Goal: Information Seeking & Learning: Learn about a topic

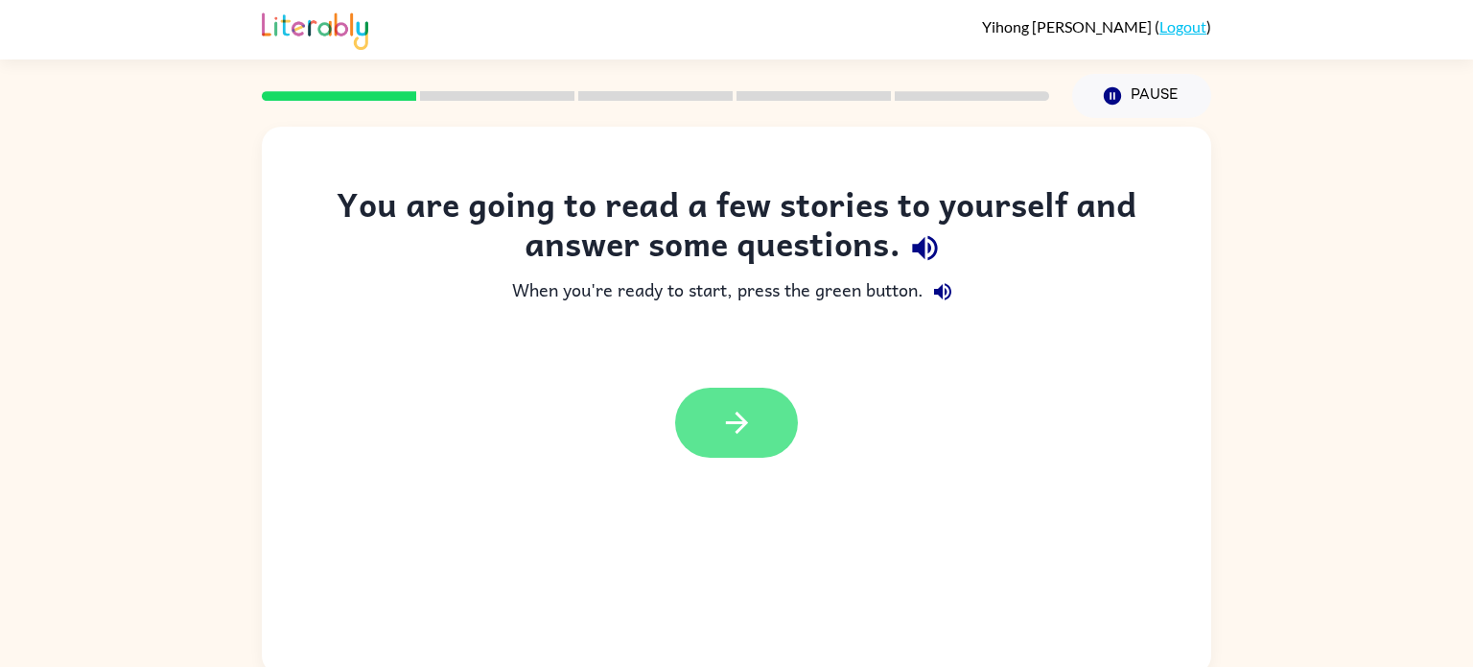
click at [755, 424] on button "button" at bounding box center [736, 422] width 123 height 70
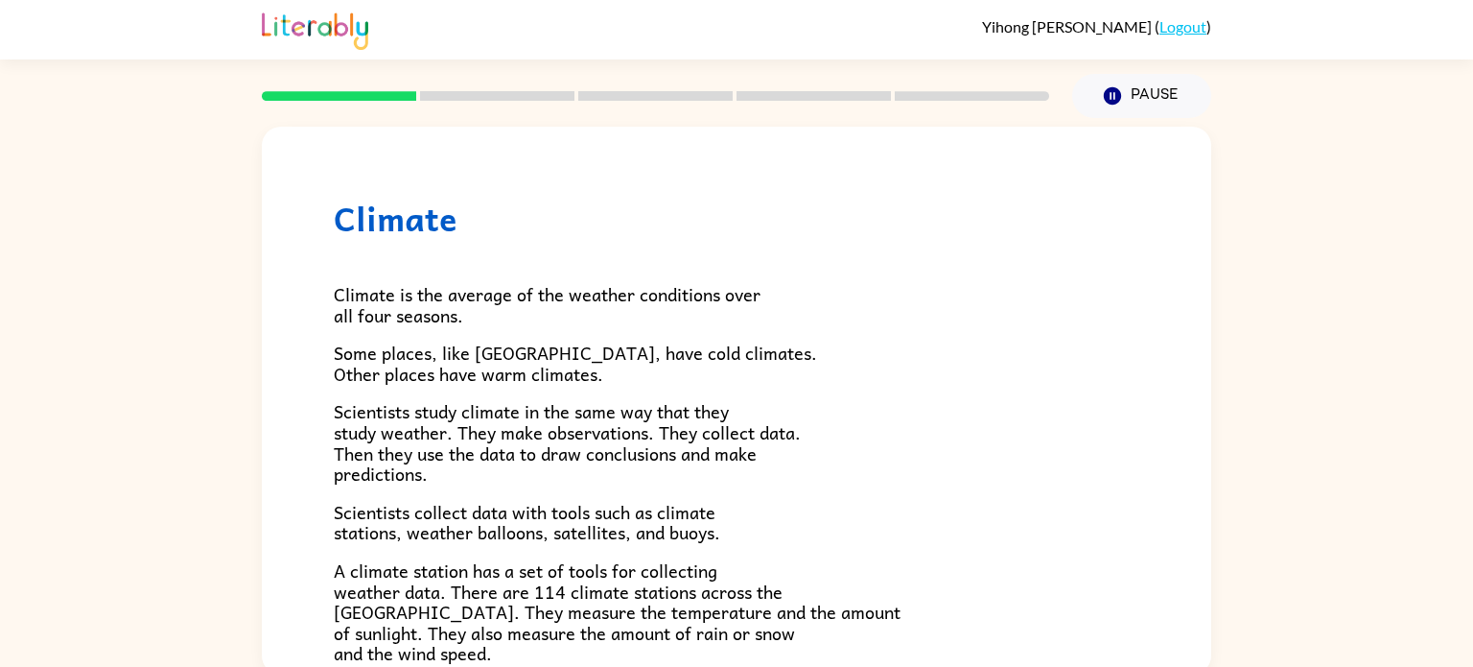
click at [518, 422] on span "Scientists study climate in the same way that they study weather. They make obs…" at bounding box center [567, 442] width 467 height 90
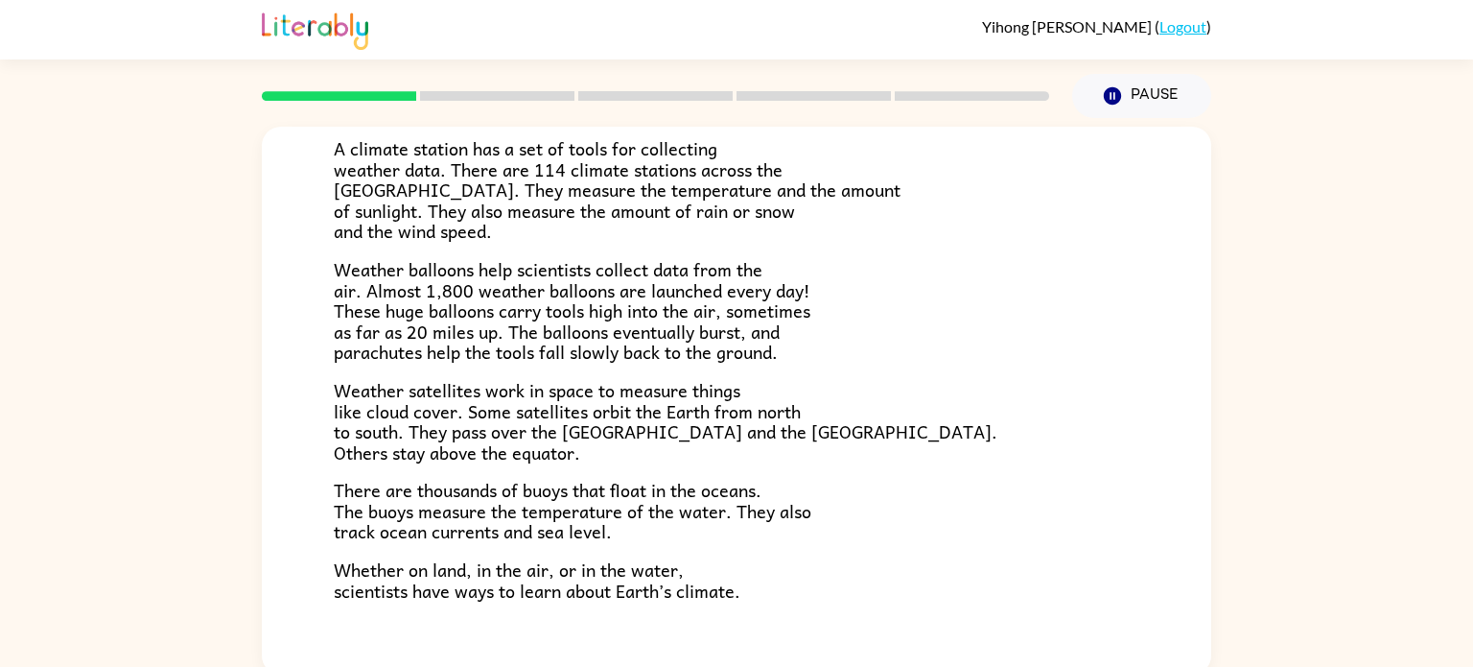
scroll to position [536, 0]
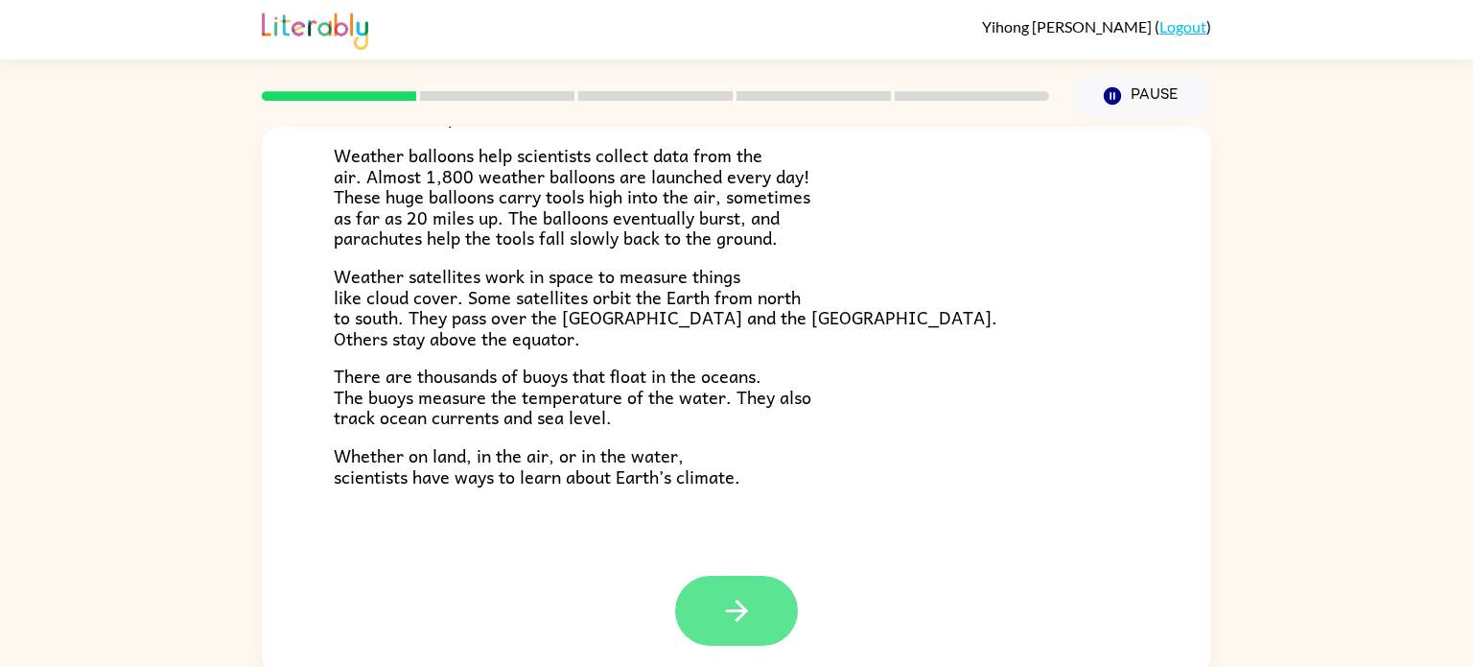
click at [751, 611] on icon "button" at bounding box center [737, 611] width 34 height 34
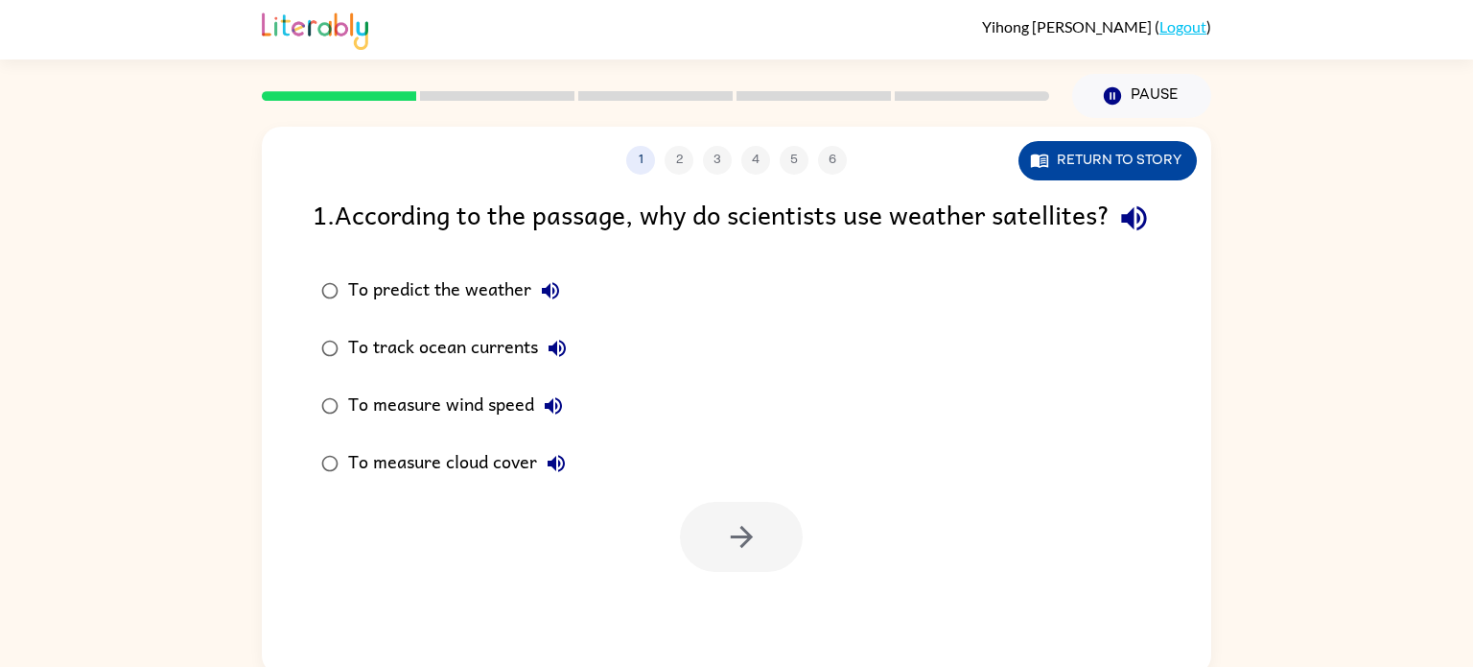
click at [1076, 158] on button "Return to story" at bounding box center [1108, 160] width 178 height 39
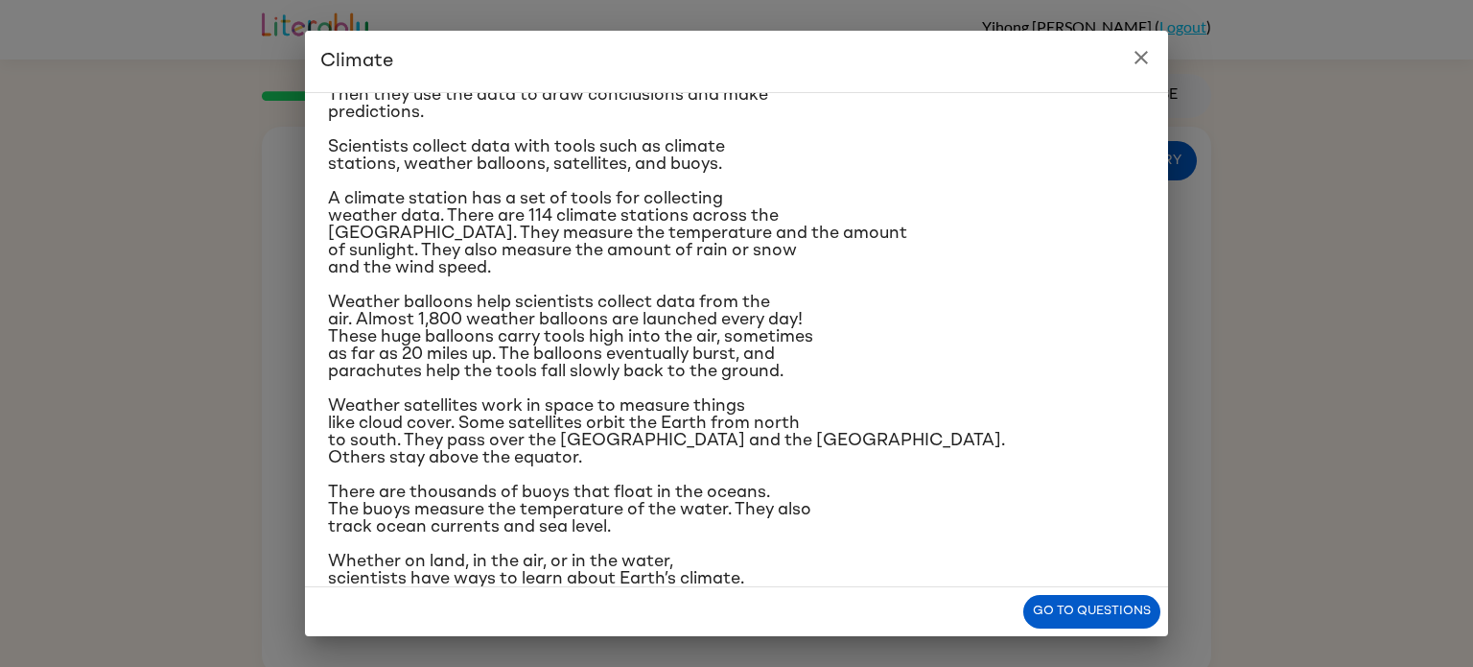
scroll to position [227, 0]
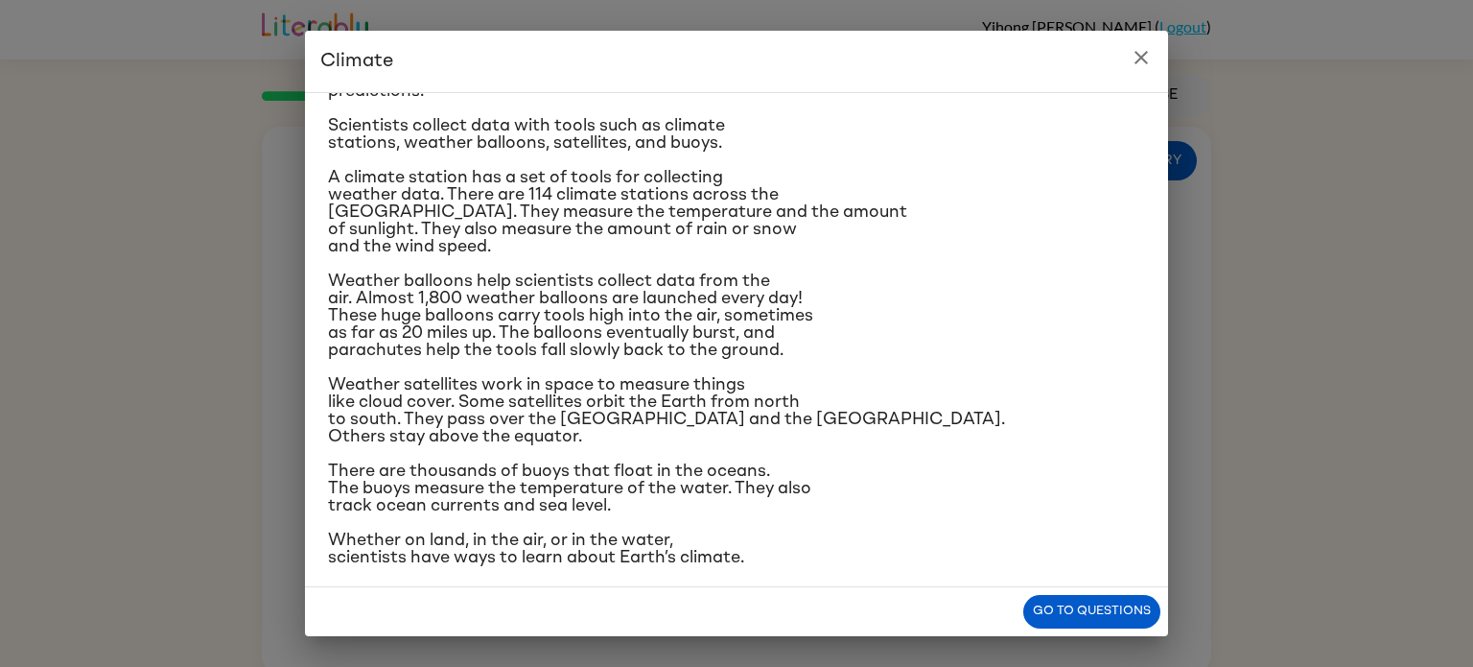
click at [1142, 67] on icon "close" at bounding box center [1141, 57] width 23 height 23
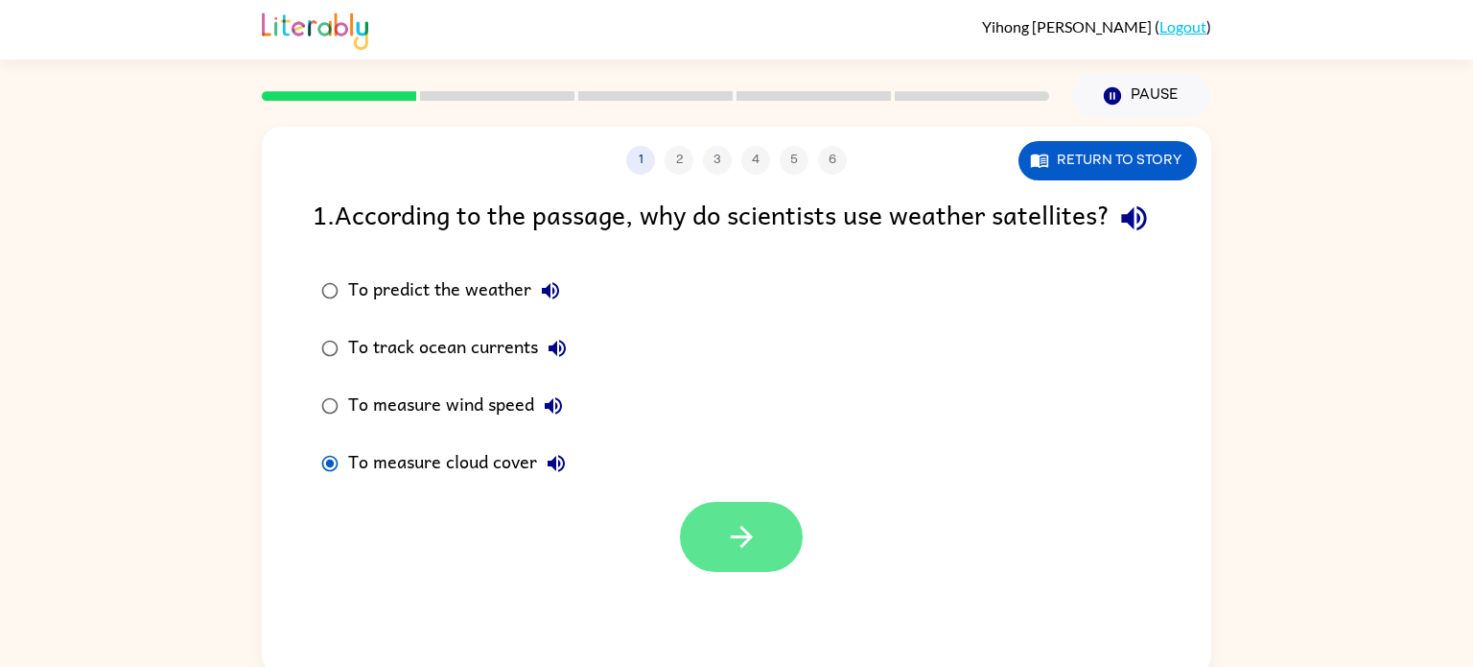
click at [746, 553] on icon "button" at bounding box center [742, 537] width 34 height 34
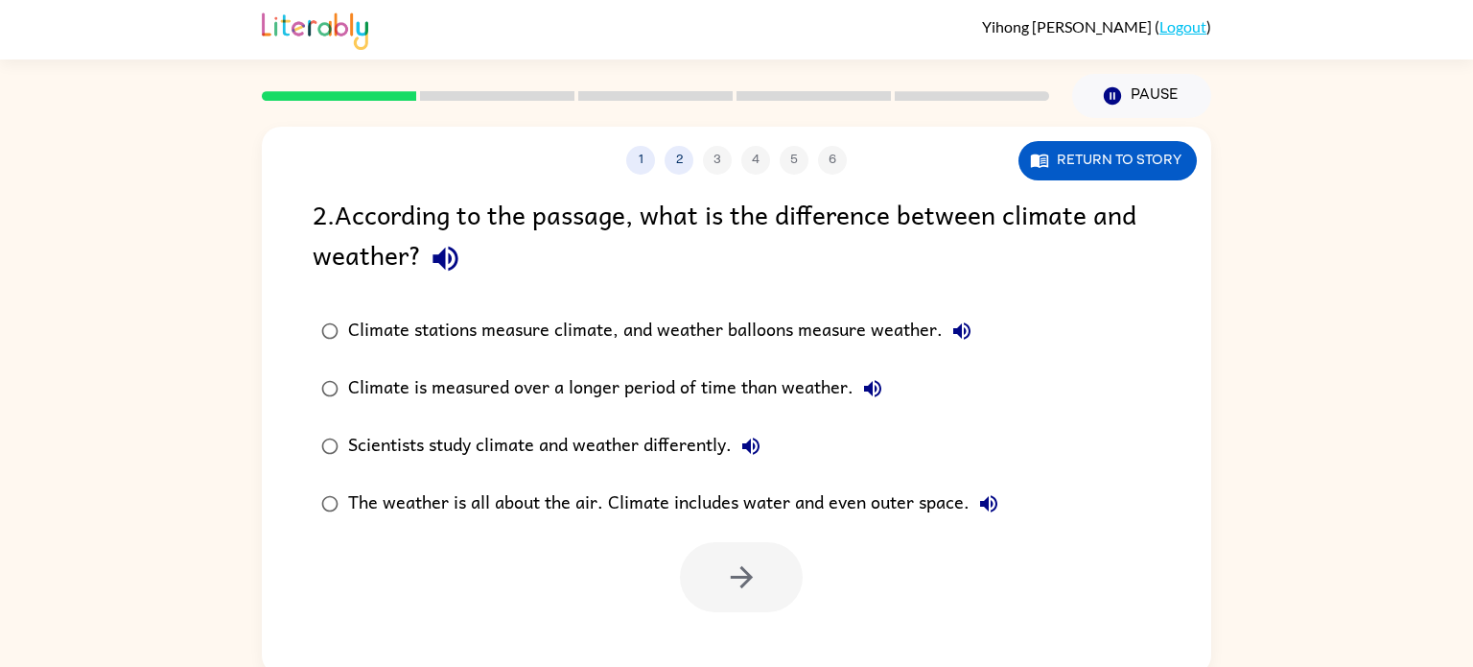
click at [463, 382] on div "Climate is measured over a longer period of time than weather." at bounding box center [620, 388] width 544 height 38
click at [775, 589] on button "button" at bounding box center [741, 577] width 123 height 70
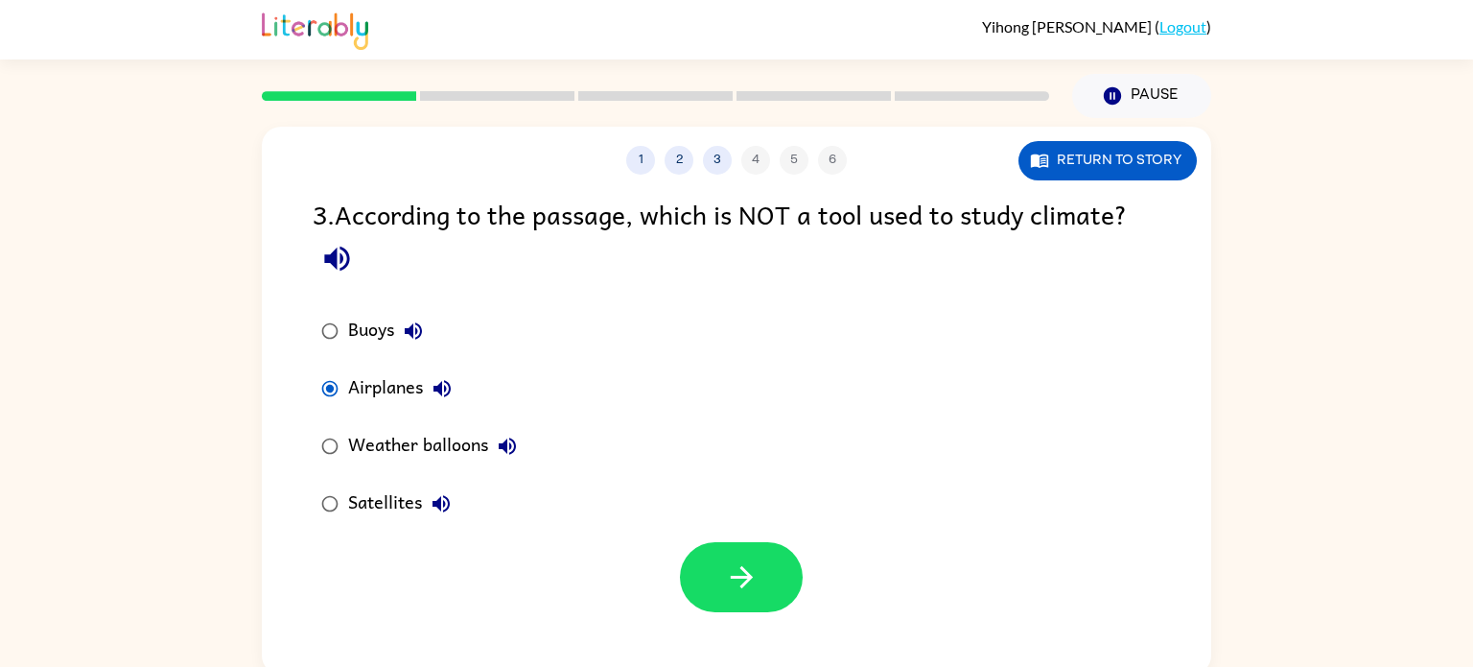
click at [800, 602] on div at bounding box center [741, 577] width 123 height 70
click at [764, 569] on button "button" at bounding box center [741, 577] width 123 height 70
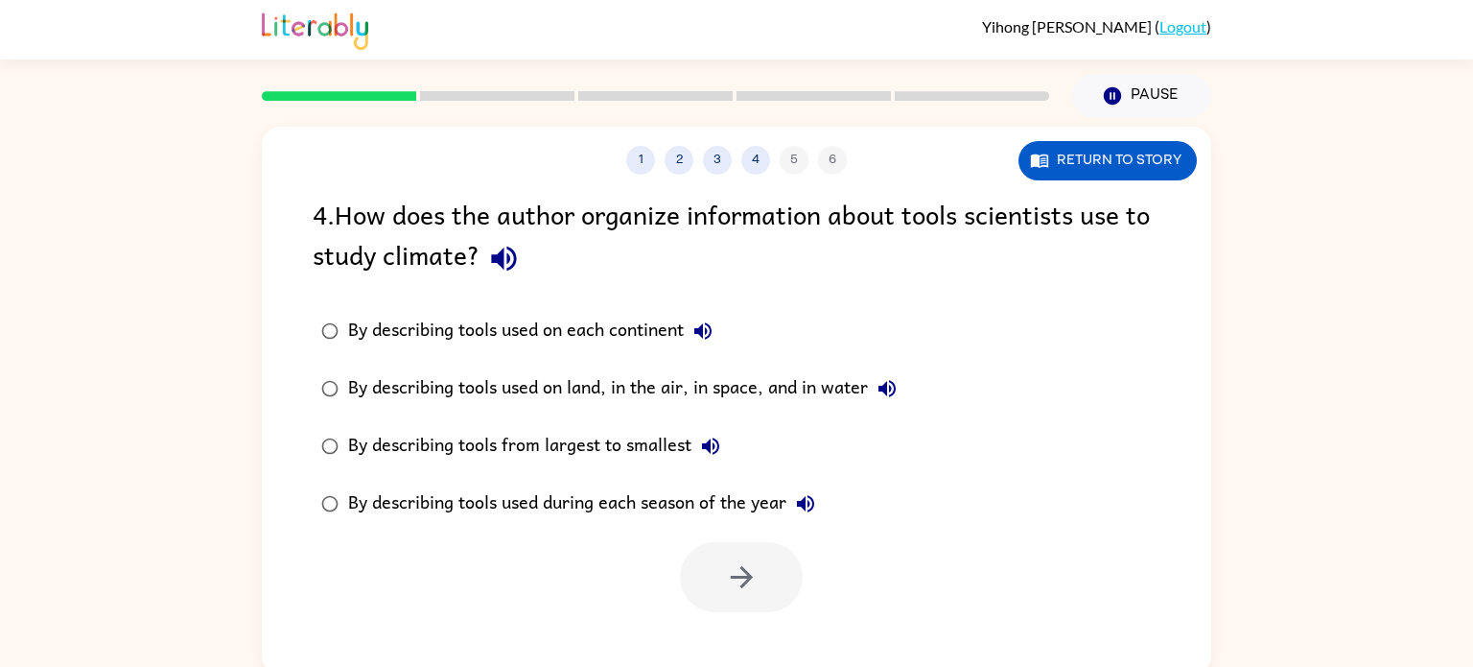
click at [447, 396] on div "By describing tools used on land, in the air, in space, and in water" at bounding box center [627, 388] width 558 height 38
click at [741, 560] on icon "button" at bounding box center [742, 577] width 34 height 34
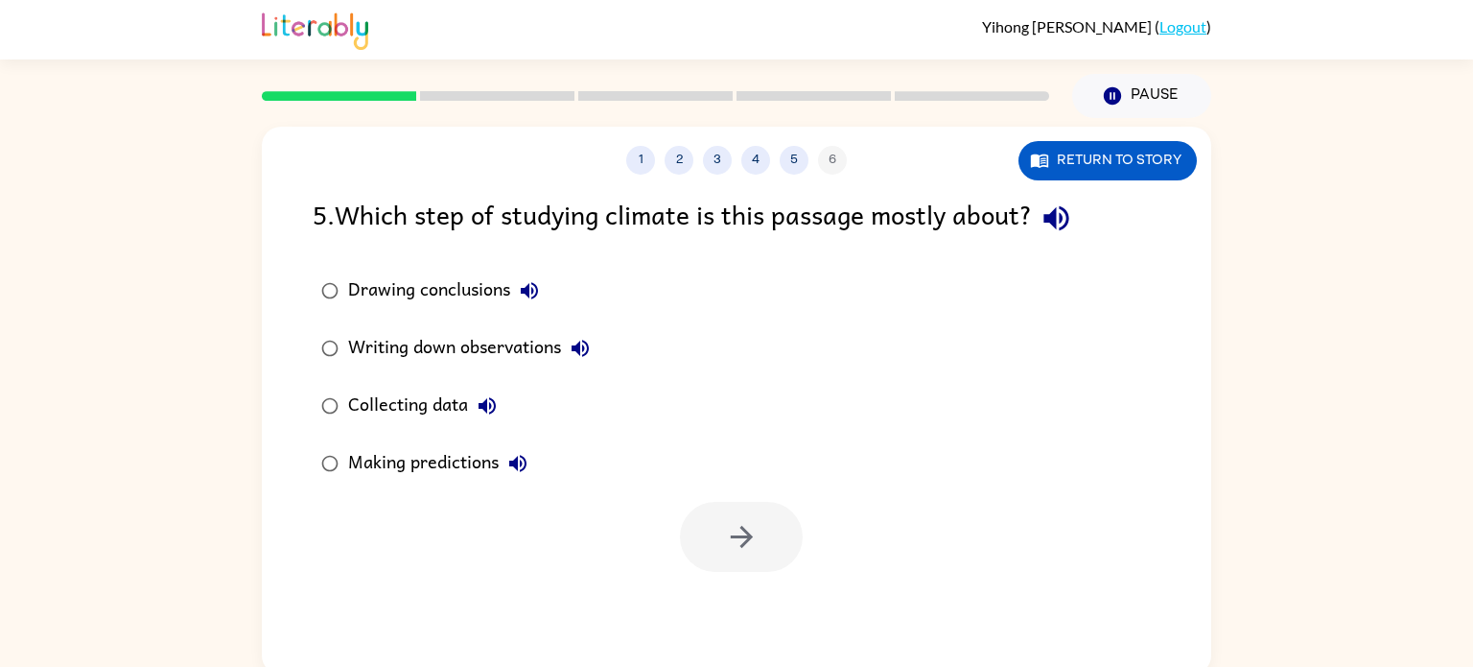
click at [439, 408] on div "Collecting data" at bounding box center [427, 406] width 158 height 38
click at [717, 531] on button "button" at bounding box center [741, 537] width 123 height 70
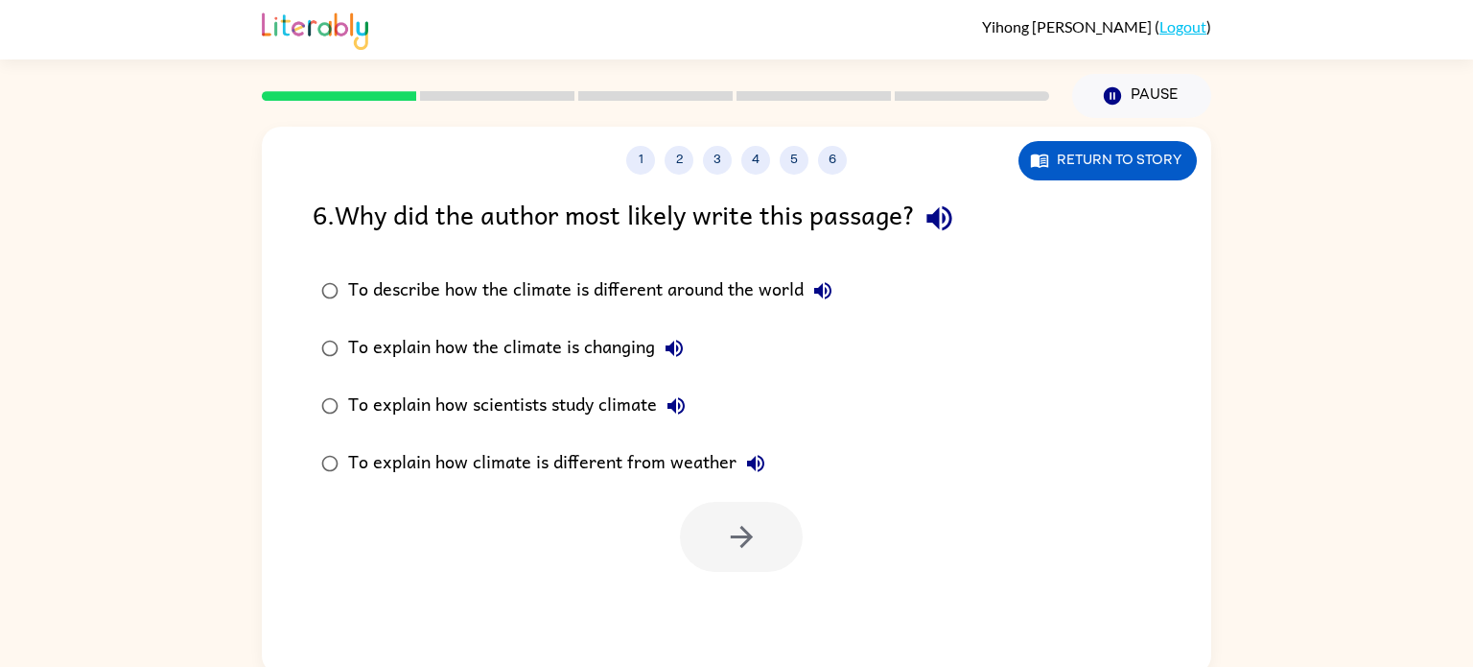
click at [506, 395] on div "To explain how scientists study climate" at bounding box center [521, 406] width 347 height 38
click at [768, 551] on button "button" at bounding box center [741, 537] width 123 height 70
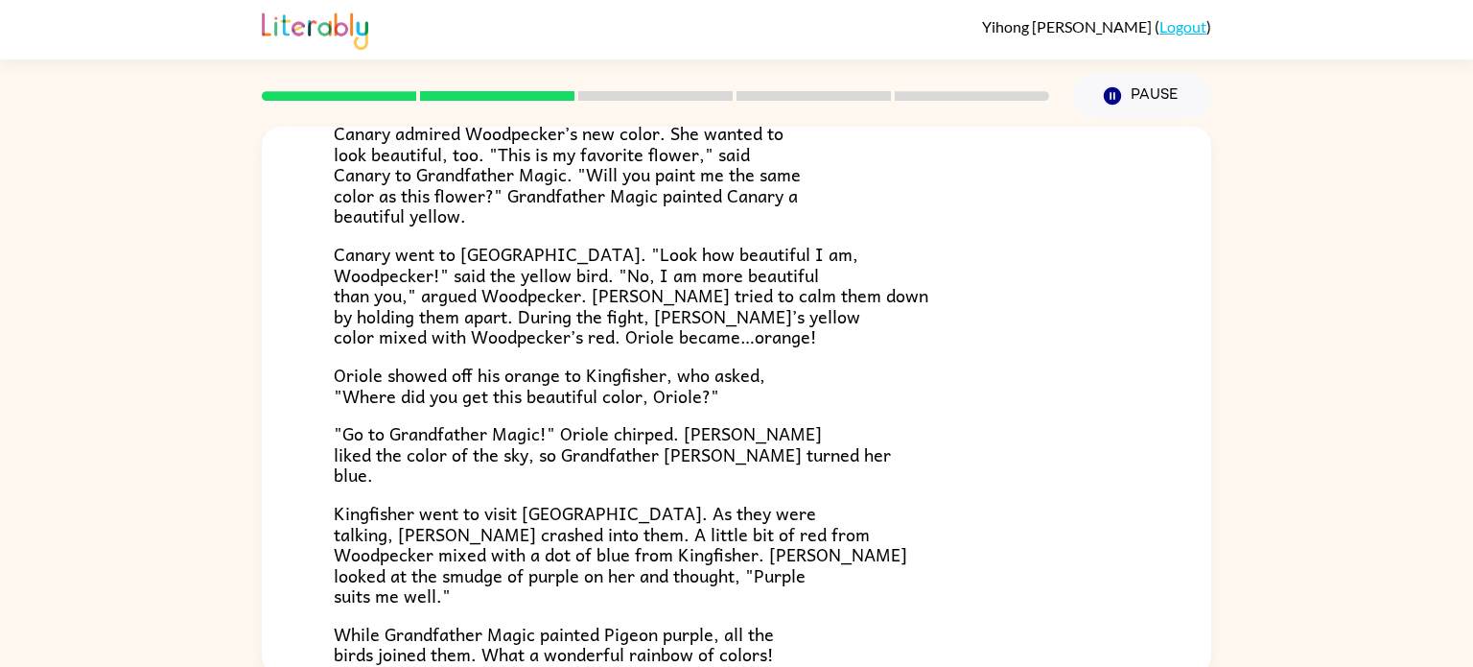
scroll to position [485, 0]
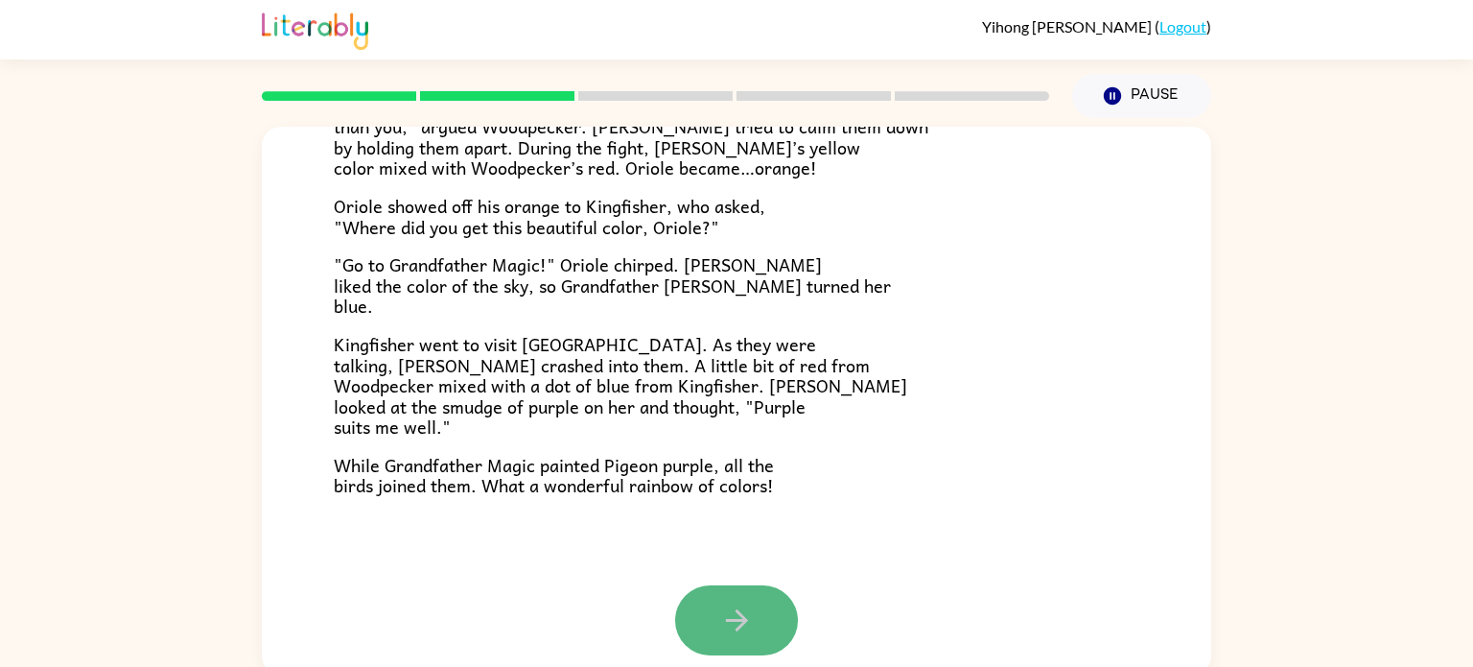
click at [702, 634] on button "button" at bounding box center [736, 620] width 123 height 70
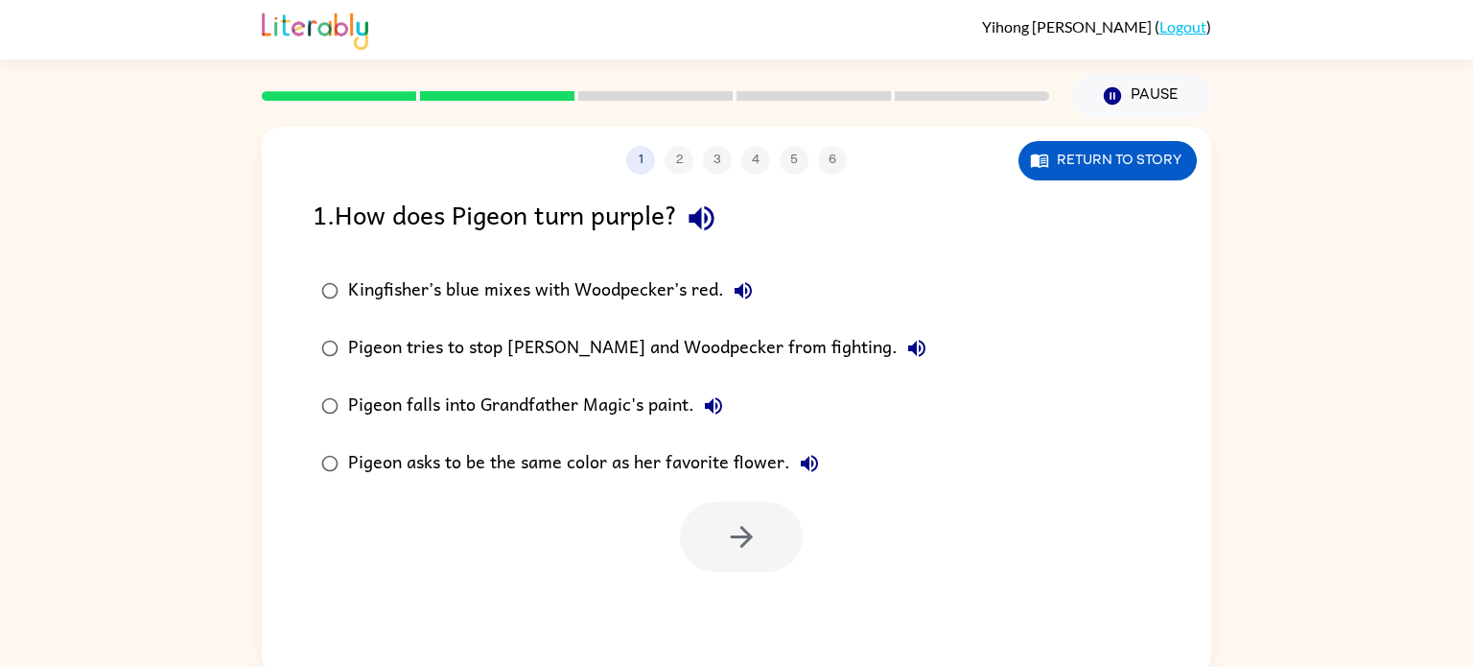
click at [610, 297] on div "Kingfisher’s blue mixes with Woodpecker’s red." at bounding box center [555, 290] width 414 height 38
click at [673, 462] on div "Pigeon asks to be the same color as her favorite flower." at bounding box center [588, 463] width 481 height 38
click at [498, 279] on div "Kingfisher’s blue mixes with Woodpecker’s red." at bounding box center [555, 290] width 414 height 38
click at [696, 546] on button "button" at bounding box center [741, 537] width 123 height 70
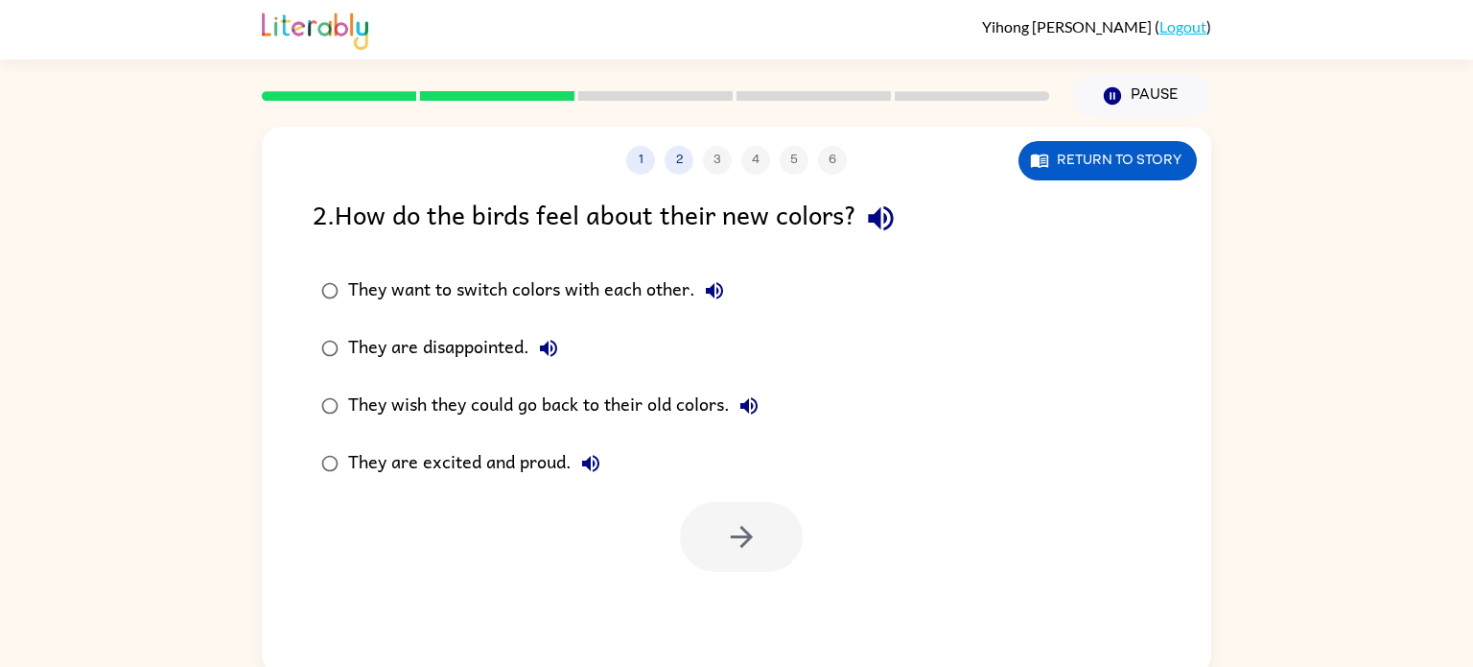
click at [461, 466] on div "They are excited and proud." at bounding box center [479, 463] width 262 height 38
click at [756, 548] on icon "button" at bounding box center [742, 537] width 34 height 34
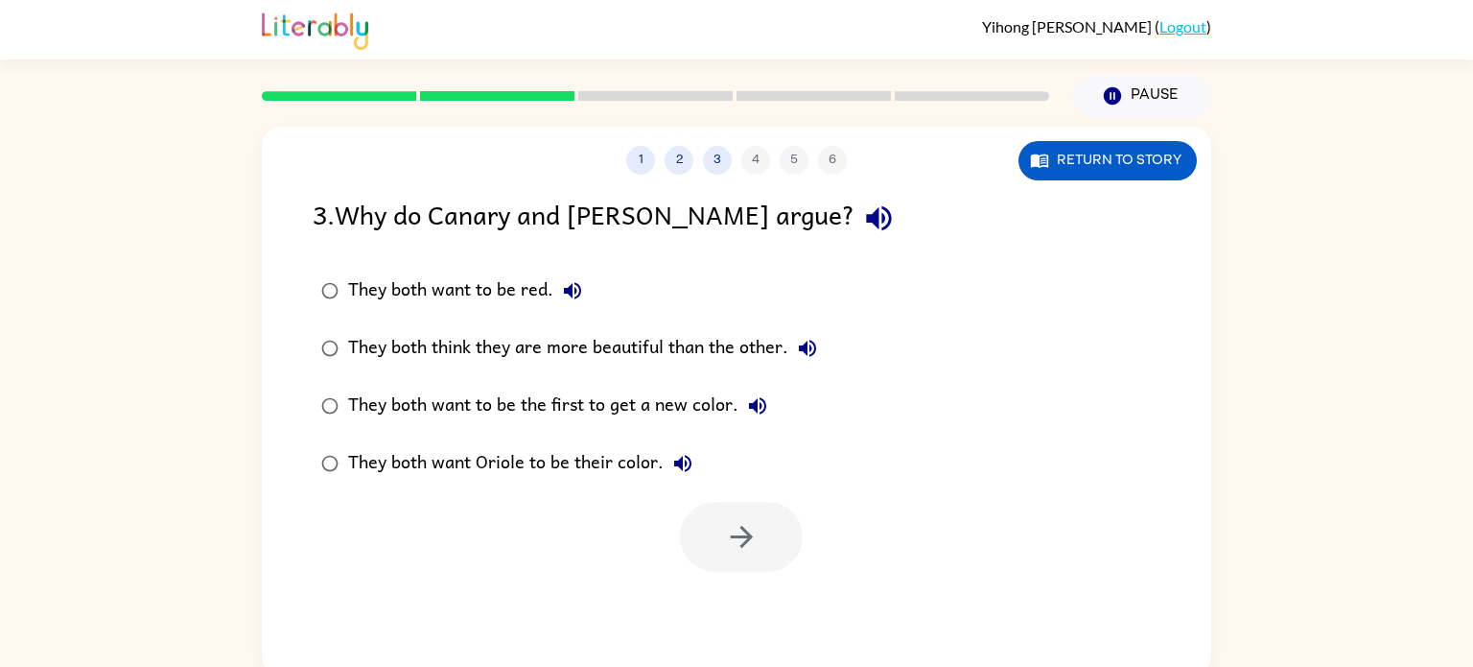
click at [661, 367] on div "They both think they are more beautiful than the other." at bounding box center [587, 348] width 479 height 38
click at [708, 444] on label "They both want Oriole to be their color." at bounding box center [569, 463] width 534 height 58
click at [757, 535] on icon "button" at bounding box center [742, 537] width 34 height 34
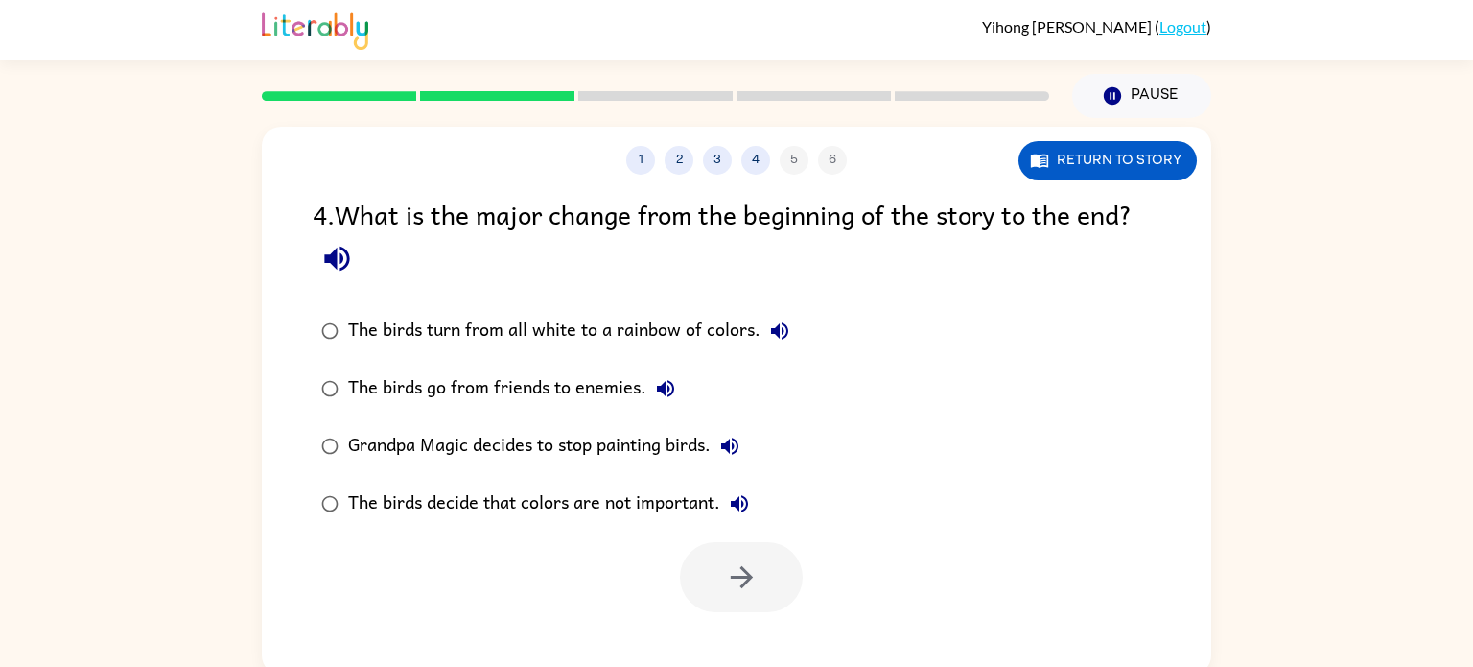
click at [1090, 307] on div "The birds turn from all white to a rainbow of colors. The birds go from friends…" at bounding box center [762, 417] width 899 height 230
click at [734, 364] on label "The birds go from friends to enemies." at bounding box center [555, 389] width 506 height 58
click at [762, 564] on button "button" at bounding box center [741, 577] width 123 height 70
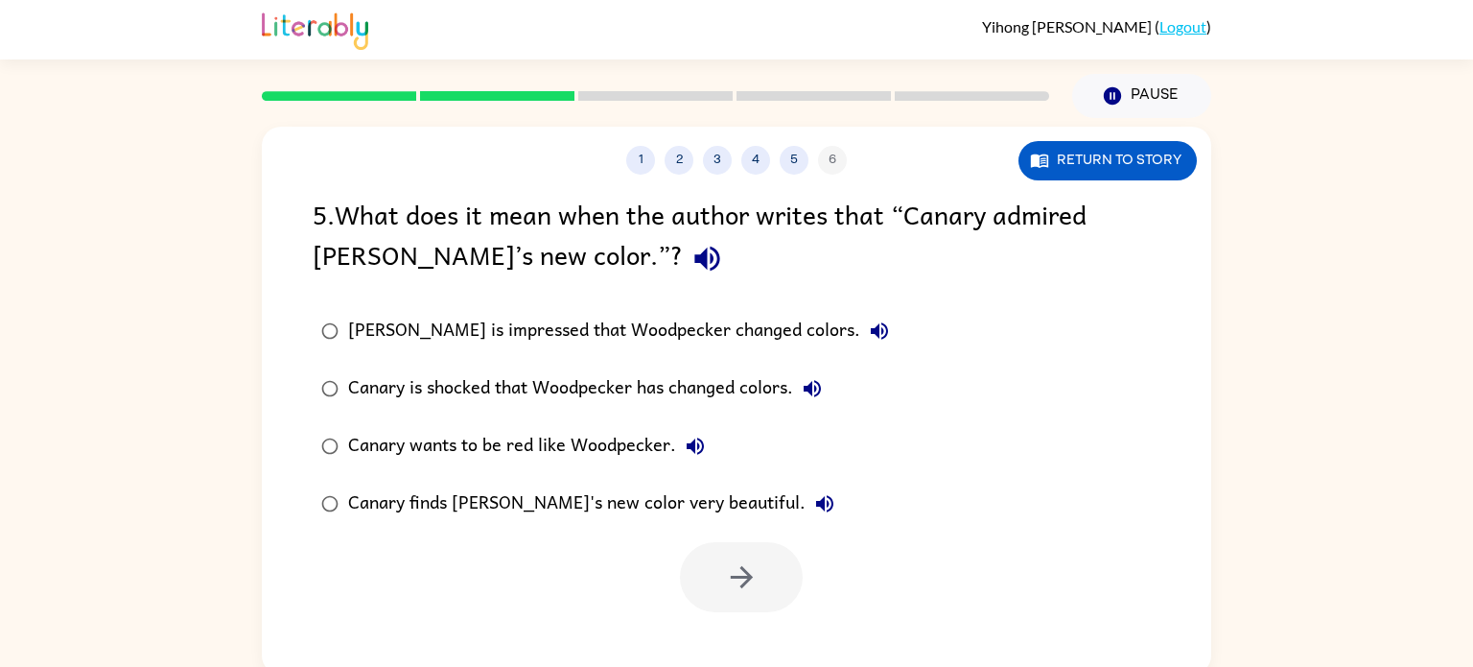
click at [689, 502] on div "Canary finds [PERSON_NAME]'s new color very beautiful." at bounding box center [596, 503] width 496 height 38
click at [770, 609] on button "button" at bounding box center [741, 577] width 123 height 70
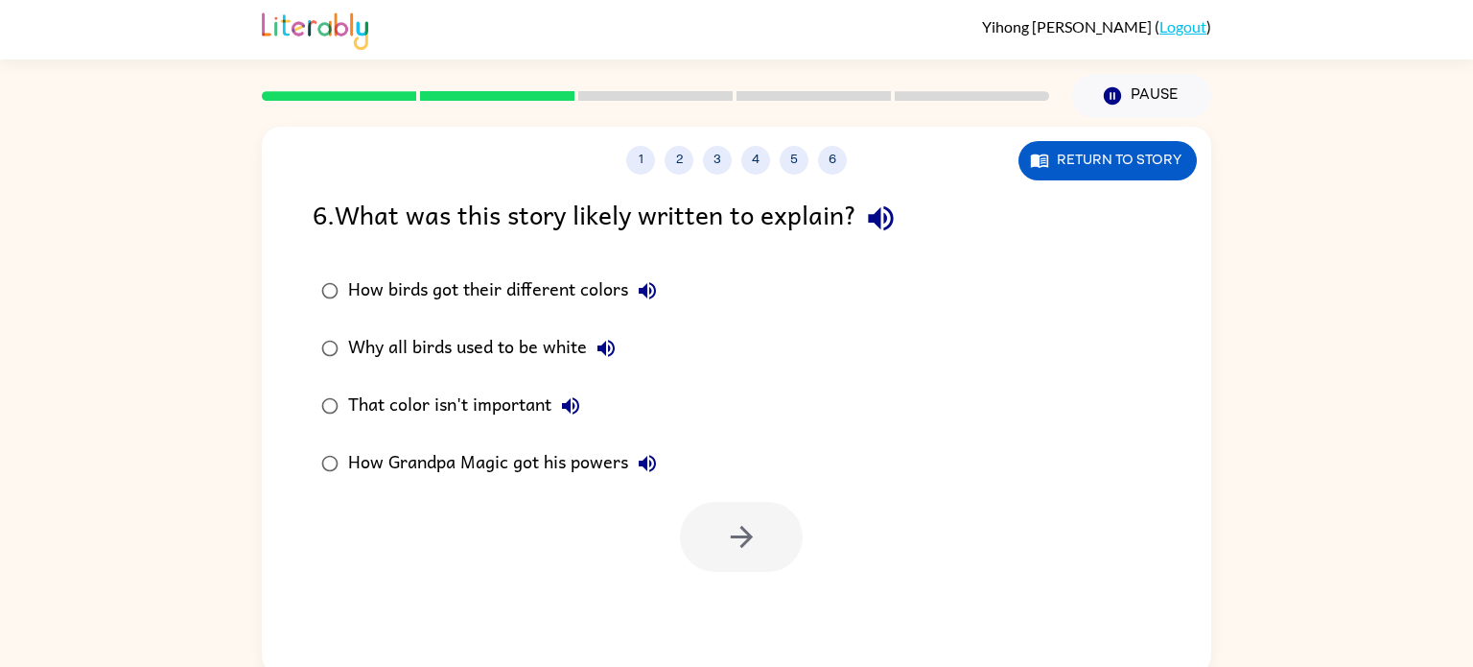
click at [473, 285] on div "How birds got their different colors" at bounding box center [507, 290] width 318 height 38
click at [711, 541] on button "button" at bounding box center [741, 537] width 123 height 70
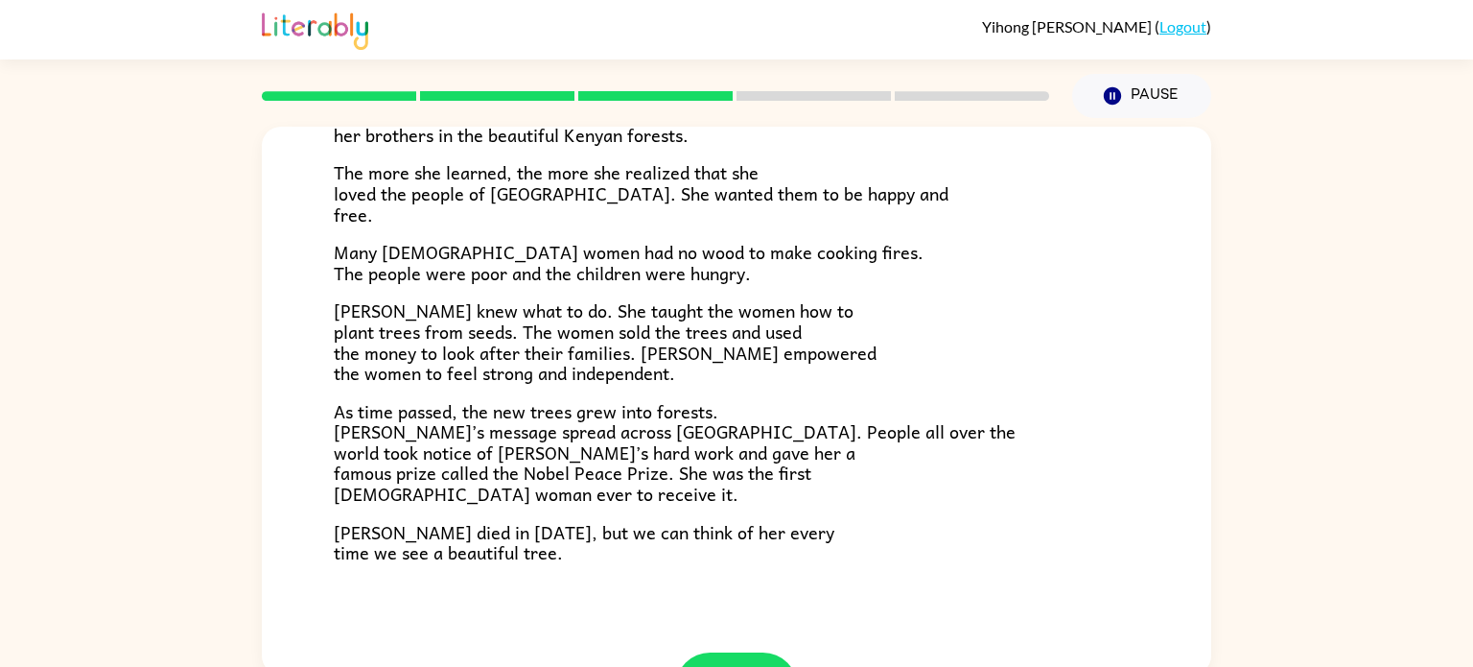
scroll to position [464, 0]
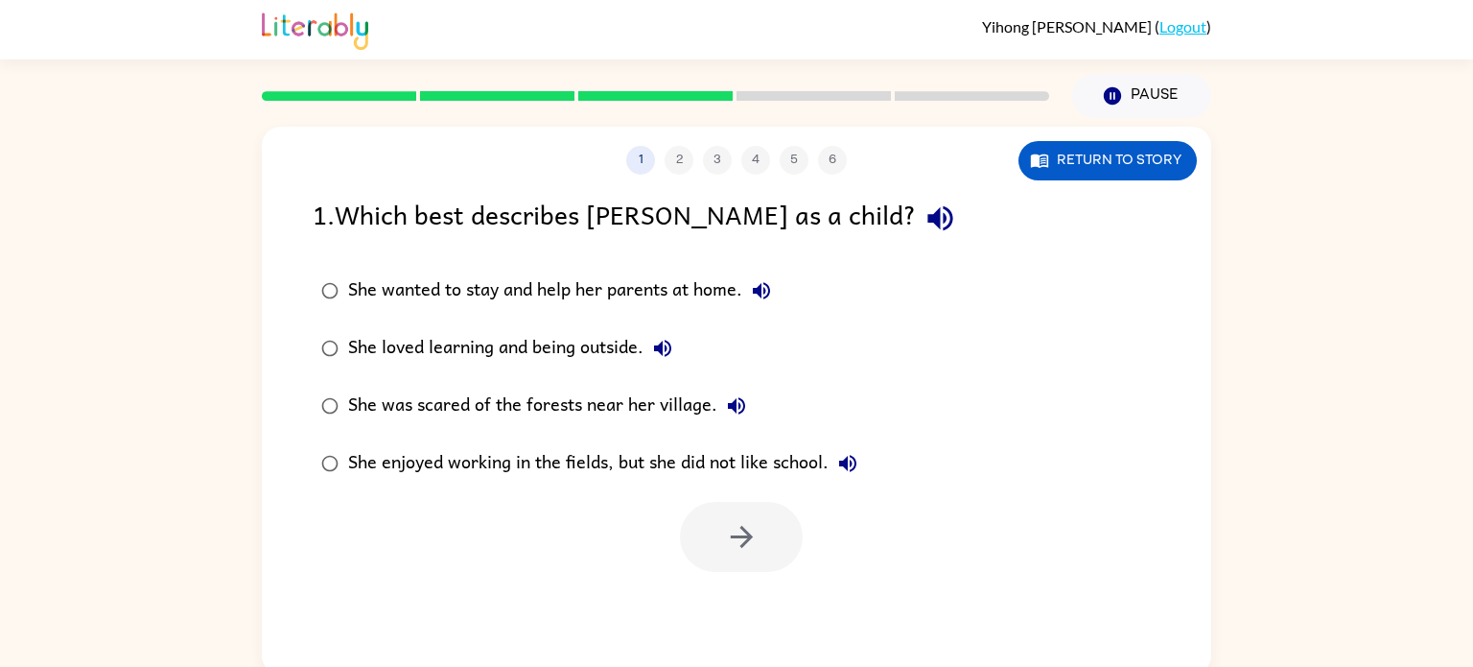
scroll to position [0, 0]
click at [373, 355] on div "She loved learning and being outside." at bounding box center [515, 348] width 334 height 38
click at [795, 533] on button "button" at bounding box center [741, 537] width 123 height 70
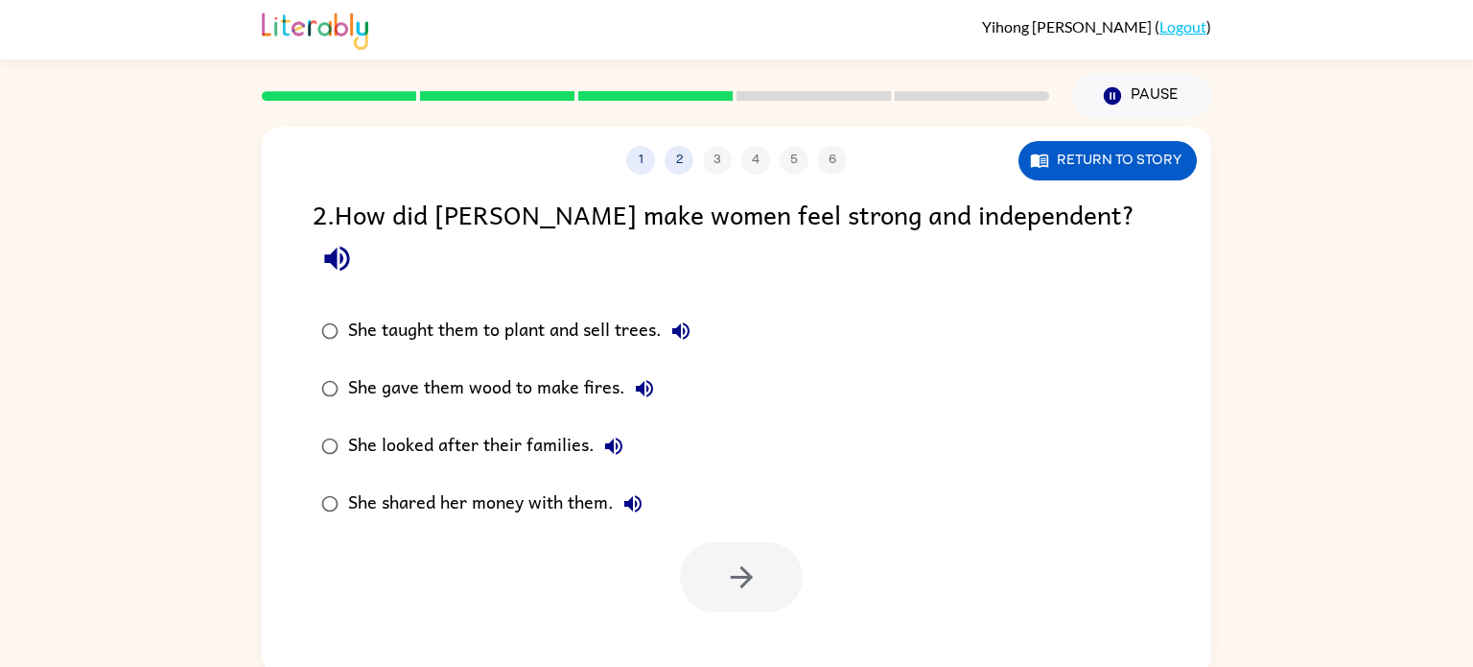
click at [528, 312] on div "She taught them to plant and sell trees." at bounding box center [524, 331] width 352 height 38
click at [746, 560] on icon "button" at bounding box center [742, 577] width 34 height 34
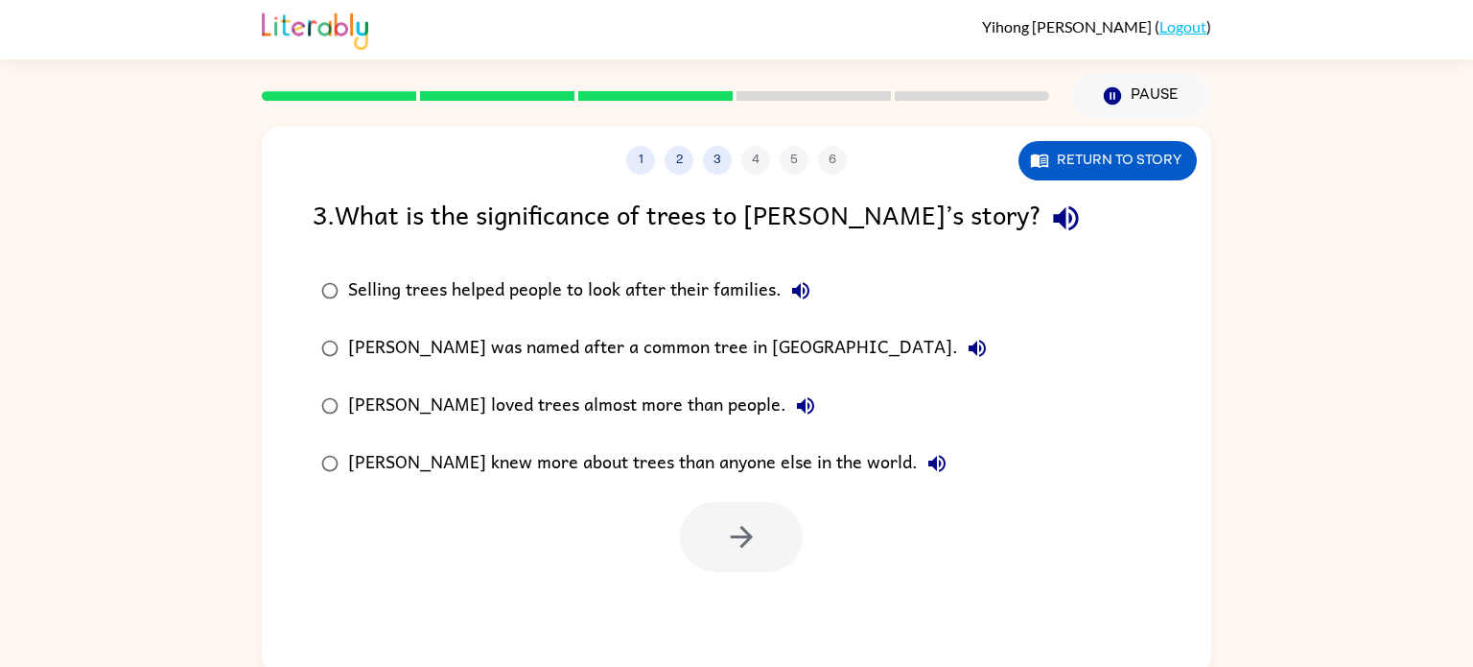
click at [727, 290] on div "Selling trees helped people to look after their families." at bounding box center [584, 290] width 472 height 38
click at [767, 542] on button "button" at bounding box center [741, 537] width 123 height 70
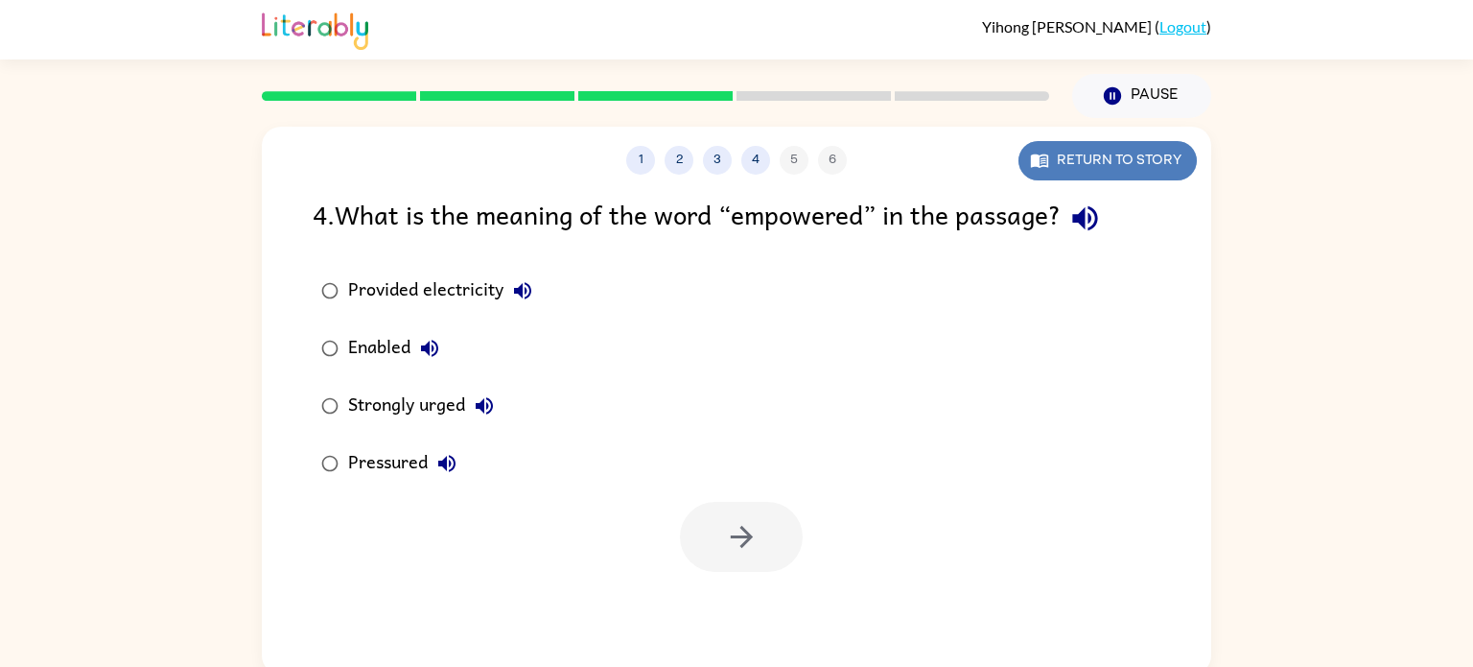
click at [1154, 165] on button "Return to story" at bounding box center [1108, 160] width 178 height 39
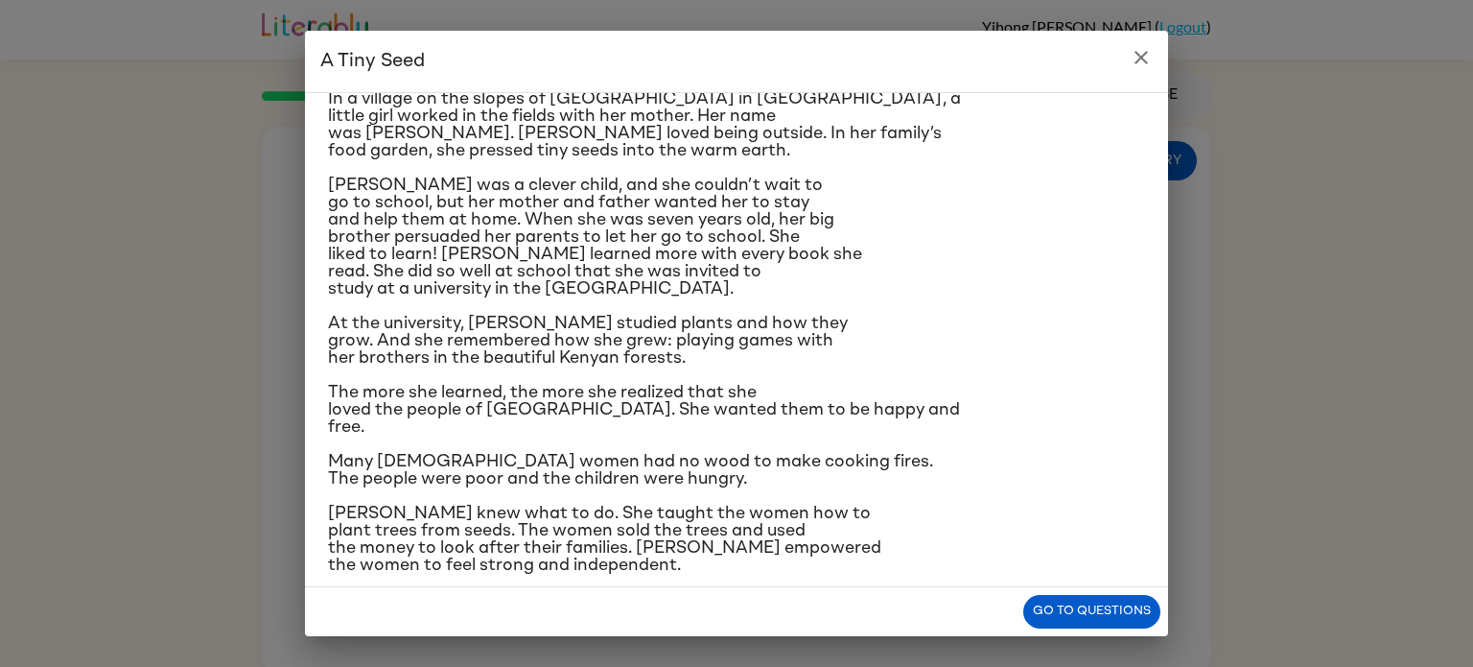
scroll to position [226, 0]
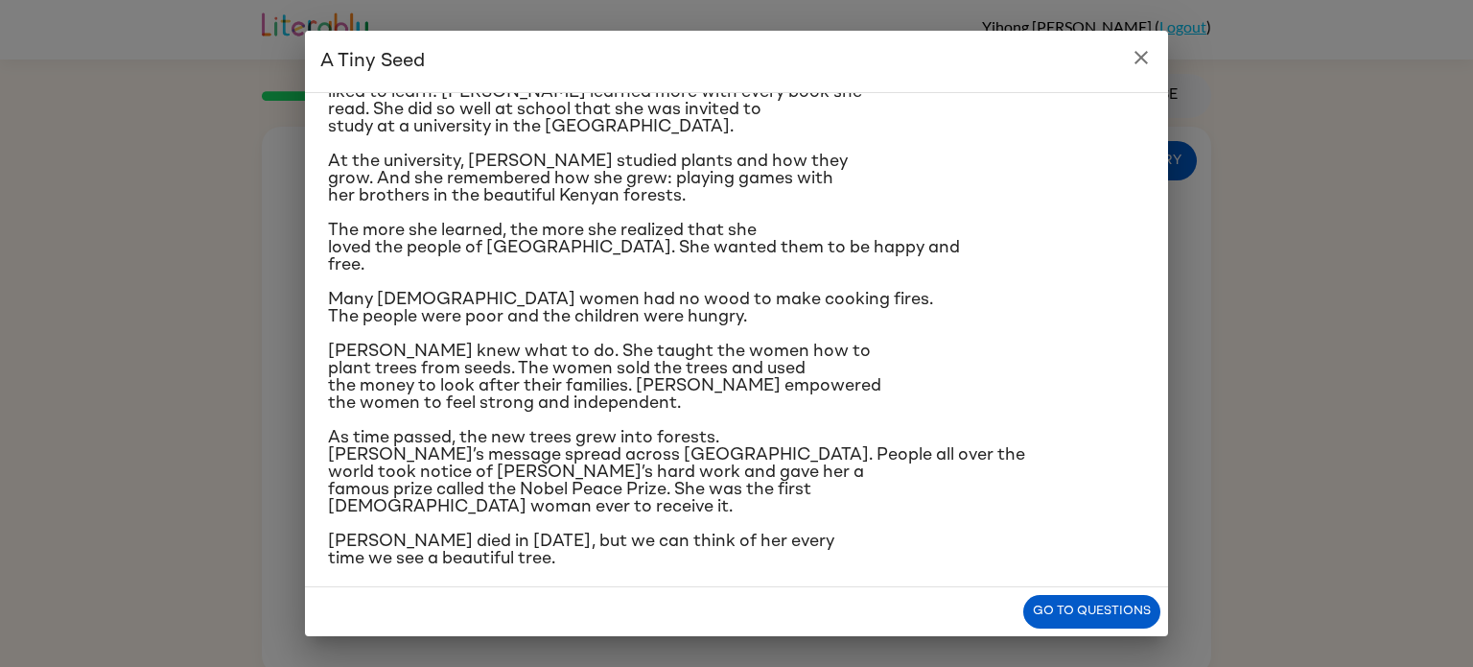
click at [1133, 62] on icon "close" at bounding box center [1141, 57] width 23 height 23
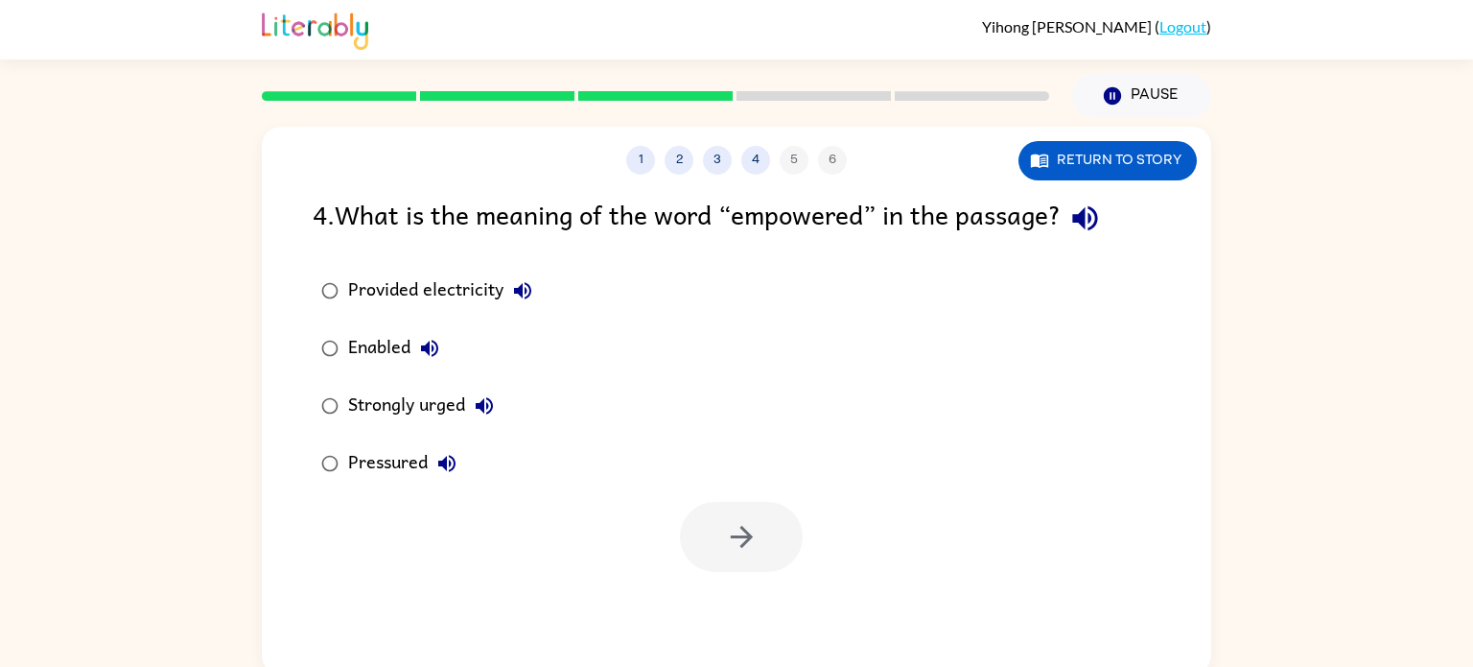
click at [434, 411] on div "Strongly urged" at bounding box center [425, 406] width 155 height 38
click at [724, 554] on button "button" at bounding box center [741, 537] width 123 height 70
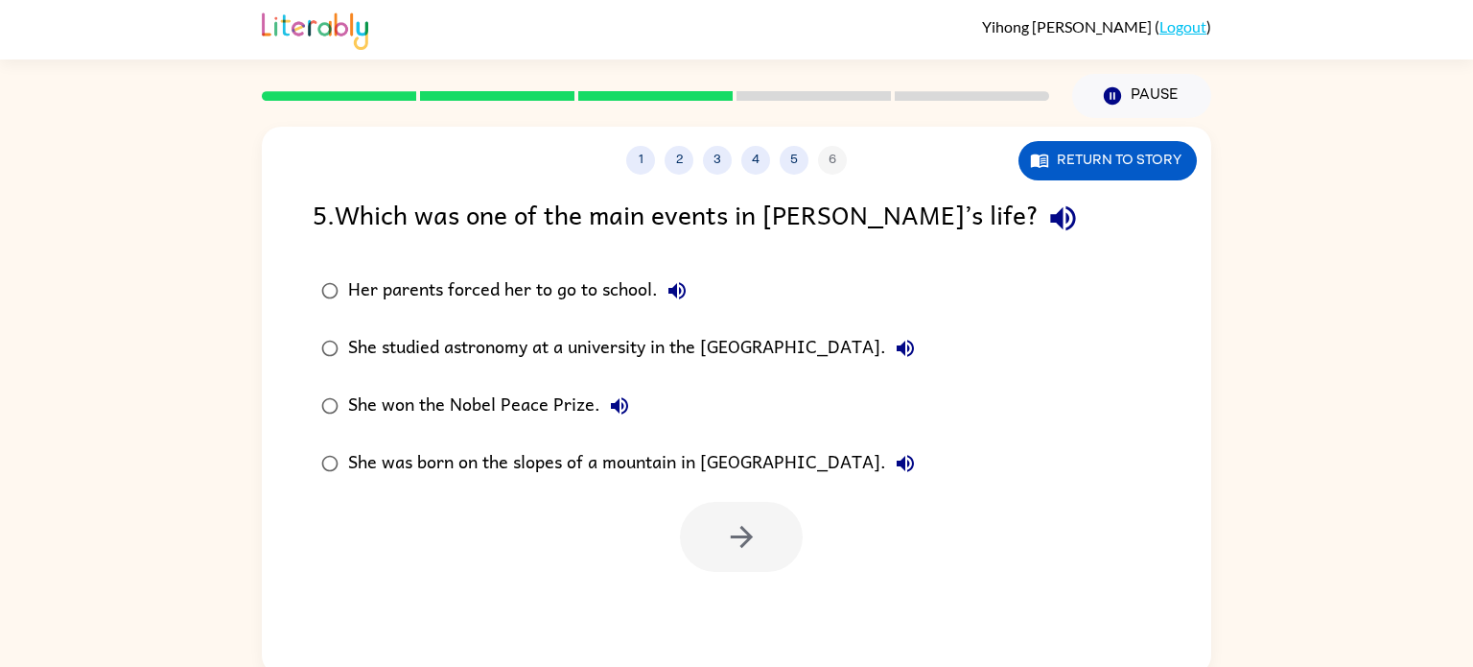
click at [411, 400] on div "She won the Nobel Peace Prize." at bounding box center [493, 406] width 291 height 38
click at [685, 543] on button "button" at bounding box center [741, 537] width 123 height 70
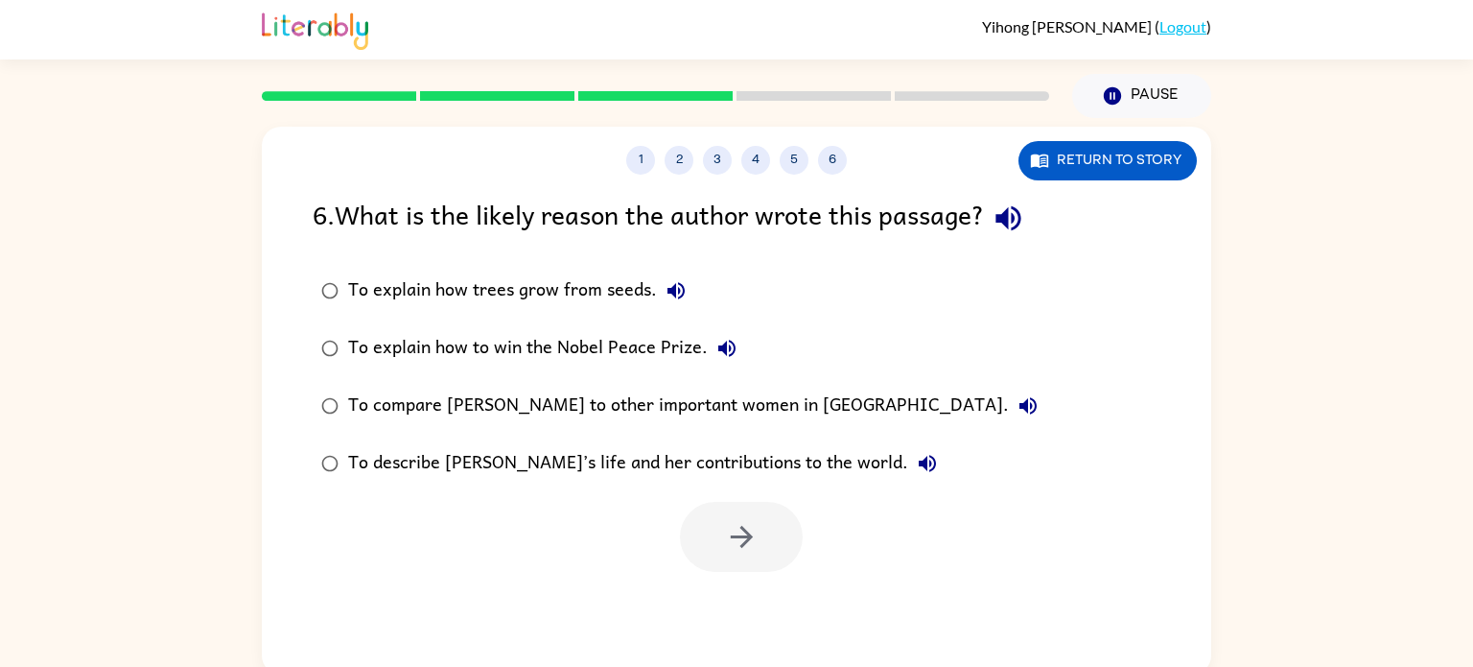
click at [698, 474] on div "To describe [PERSON_NAME]’s life and her contributions to the world." at bounding box center [647, 463] width 598 height 38
click at [751, 526] on icon "button" at bounding box center [742, 537] width 34 height 34
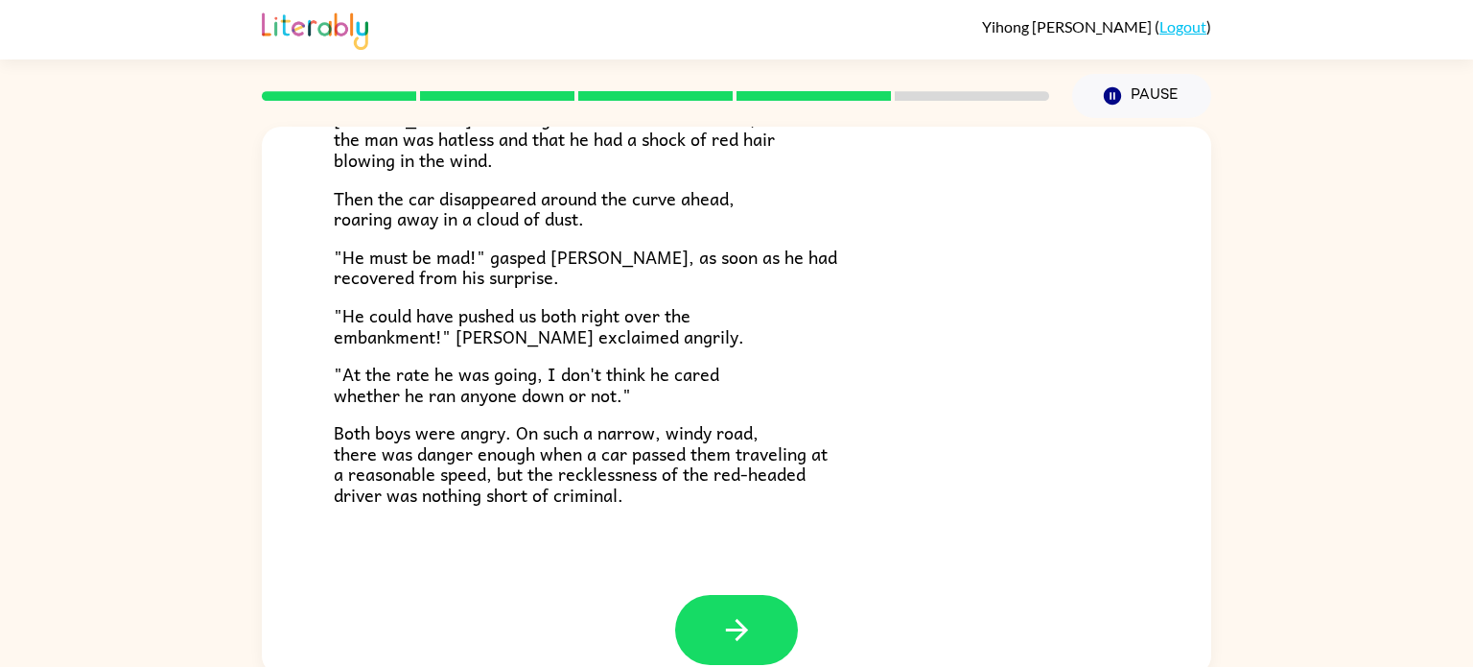
scroll to position [510, 0]
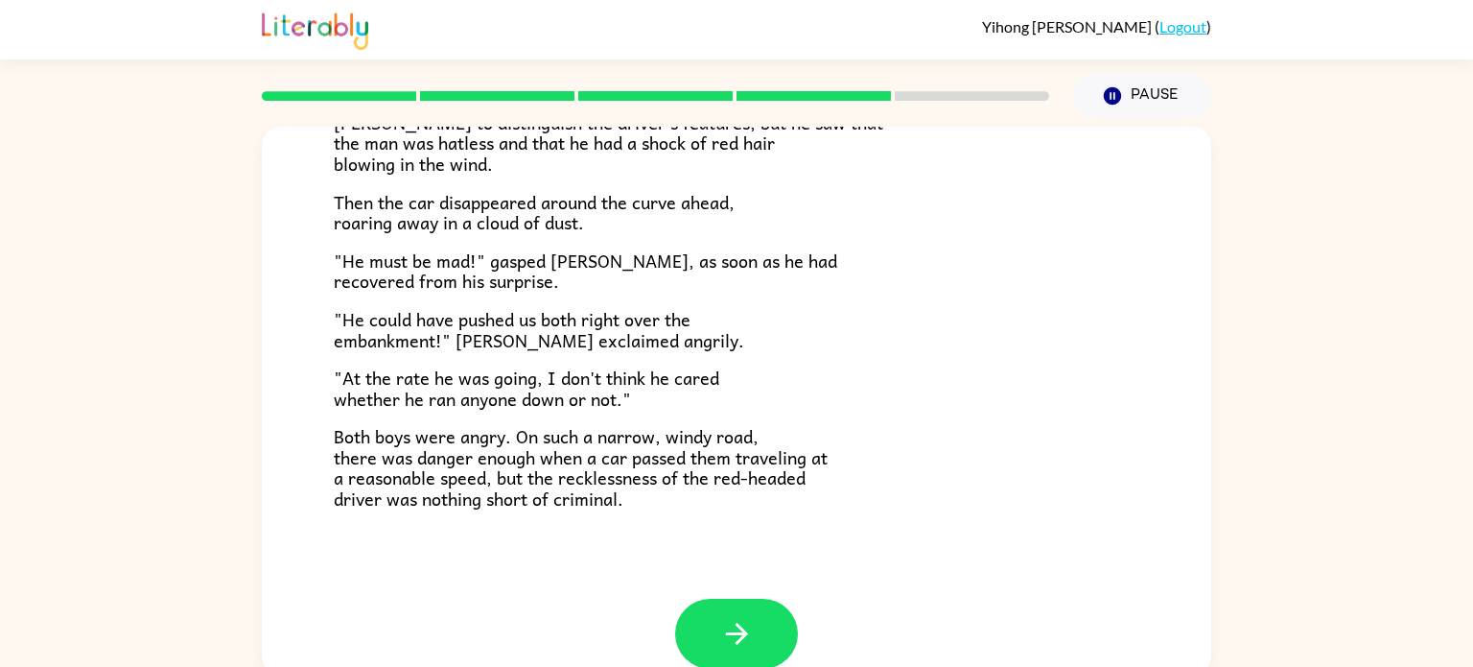
click at [741, 590] on div "The Tower Treasure The car brakes squealed. The driver of the oncoming car swun…" at bounding box center [737, 106] width 950 height 981
click at [751, 649] on button "button" at bounding box center [736, 633] width 123 height 70
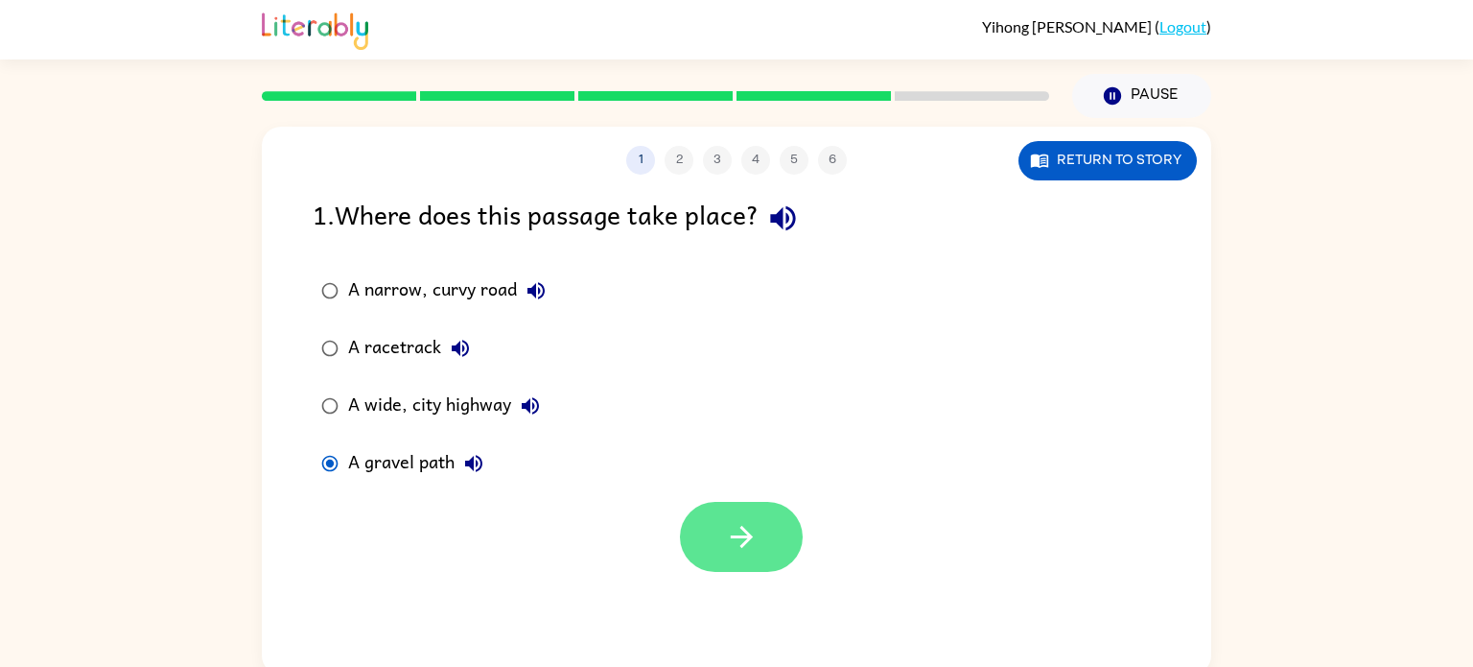
click at [731, 523] on icon "button" at bounding box center [742, 537] width 34 height 34
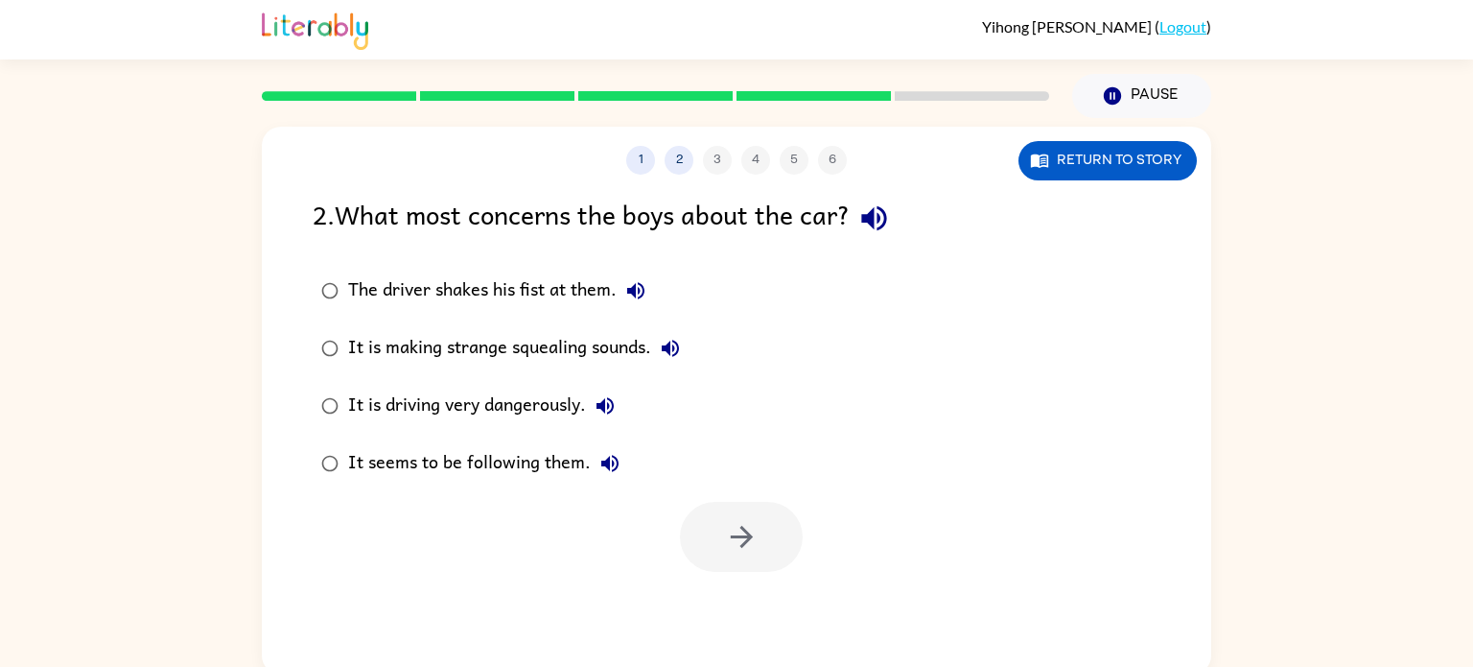
click at [547, 409] on div "It is driving very dangerously." at bounding box center [486, 406] width 276 height 38
click at [725, 545] on icon "button" at bounding box center [742, 537] width 34 height 34
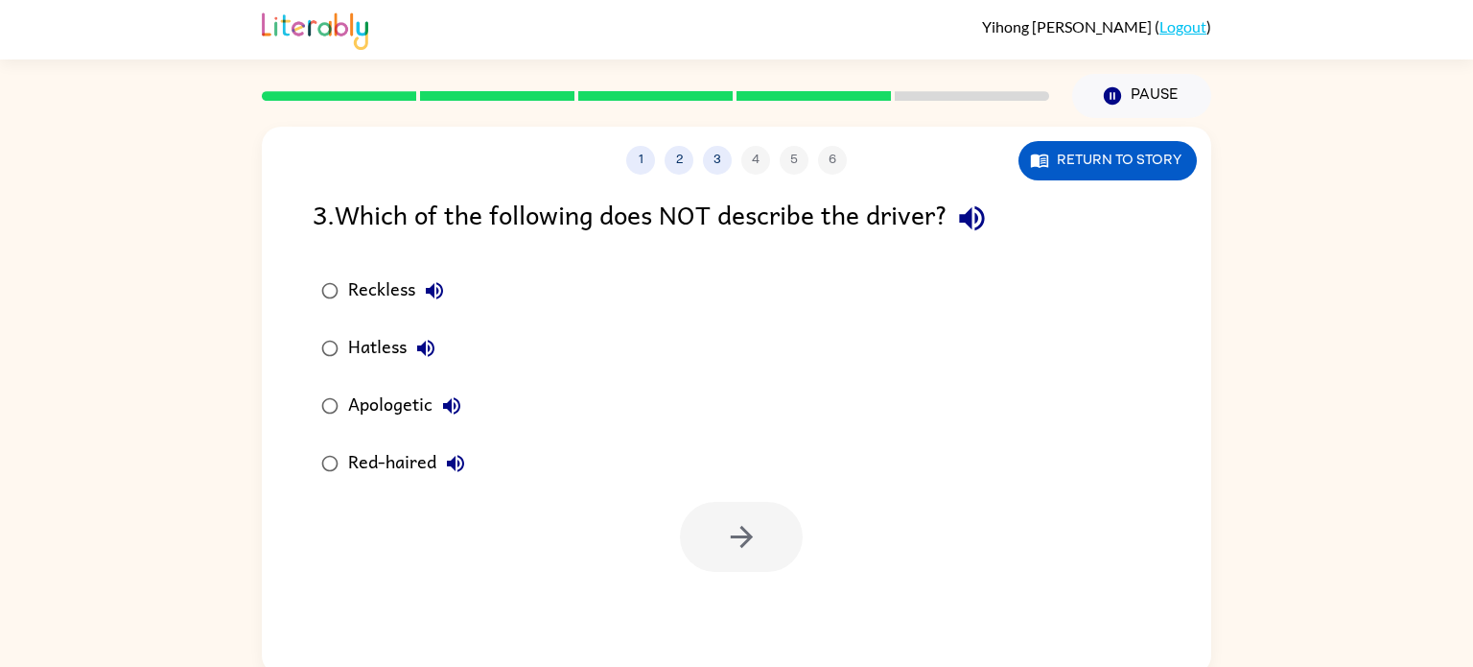
click at [426, 400] on div "Apologetic" at bounding box center [409, 406] width 123 height 38
click at [786, 552] on button "button" at bounding box center [741, 537] width 123 height 70
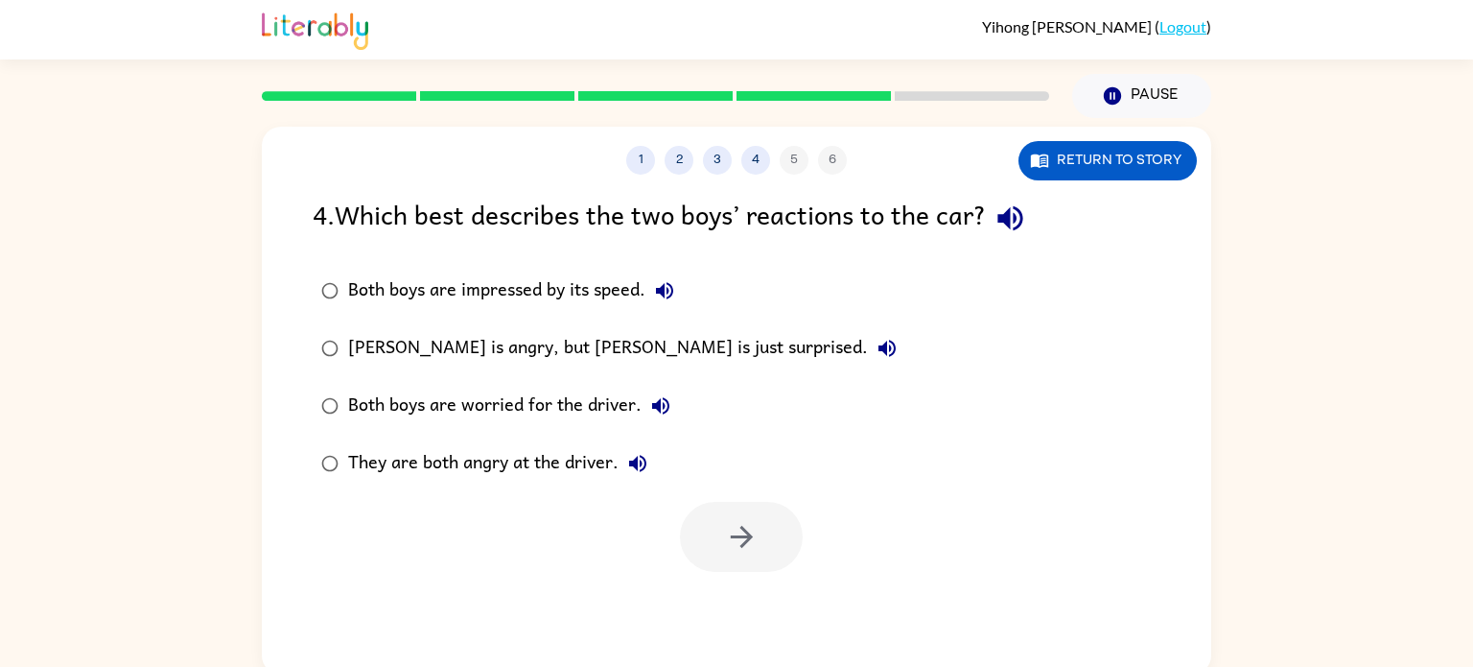
click at [479, 233] on div "4 . Which best describes the two boys’ reactions to the car?" at bounding box center [737, 218] width 848 height 49
click at [506, 466] on div "They are both angry at the driver." at bounding box center [502, 463] width 309 height 38
click at [811, 487] on div "Both boys are impressed by its speed. [PERSON_NAME] is angry, but [PERSON_NAME]…" at bounding box center [762, 377] width 899 height 230
click at [703, 601] on div "1 2 3 4 5 6 Return to story 4 . Which best describes the two boys’ reactions to…" at bounding box center [737, 401] width 950 height 548
click at [795, 562] on div at bounding box center [741, 537] width 123 height 70
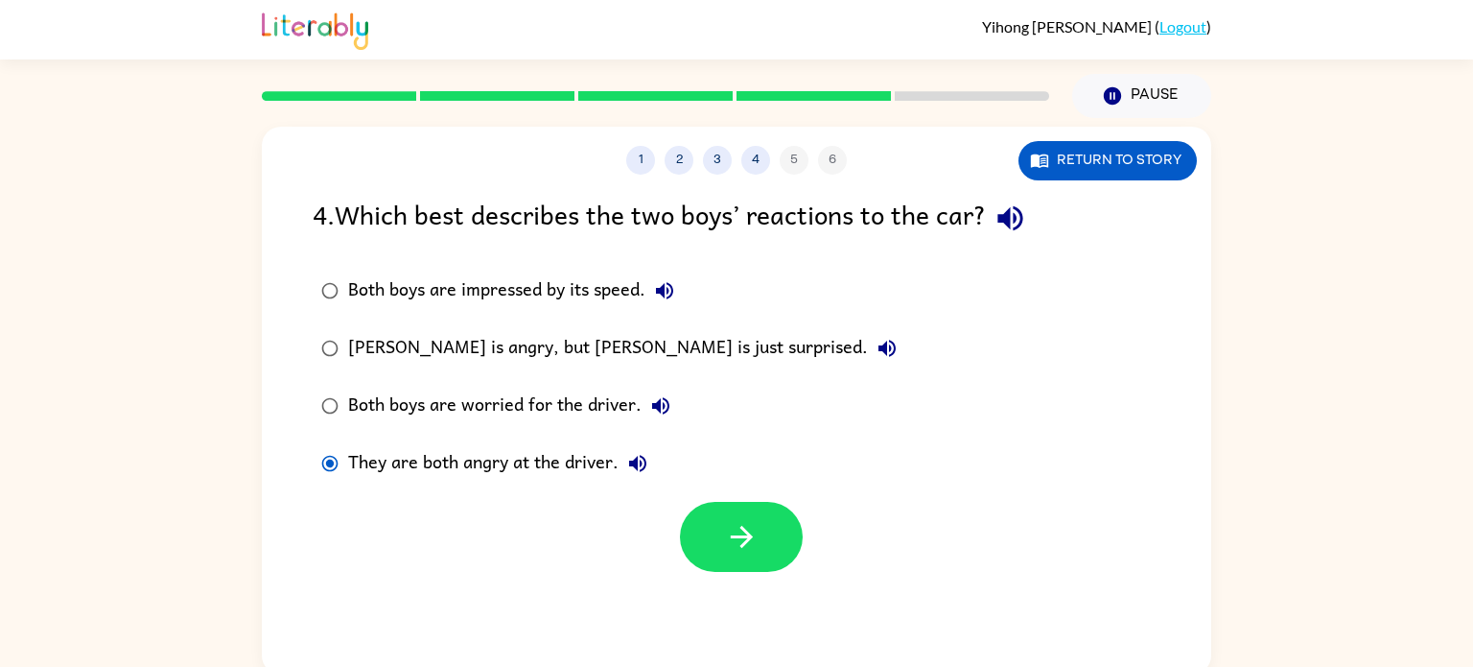
click at [794, 561] on div at bounding box center [741, 537] width 123 height 70
click at [702, 614] on div "1 2 3 4 5 6 Return to story 4 . Which best describes the two boys’ reactions to…" at bounding box center [737, 401] width 950 height 548
click at [732, 566] on button "button" at bounding box center [741, 537] width 123 height 70
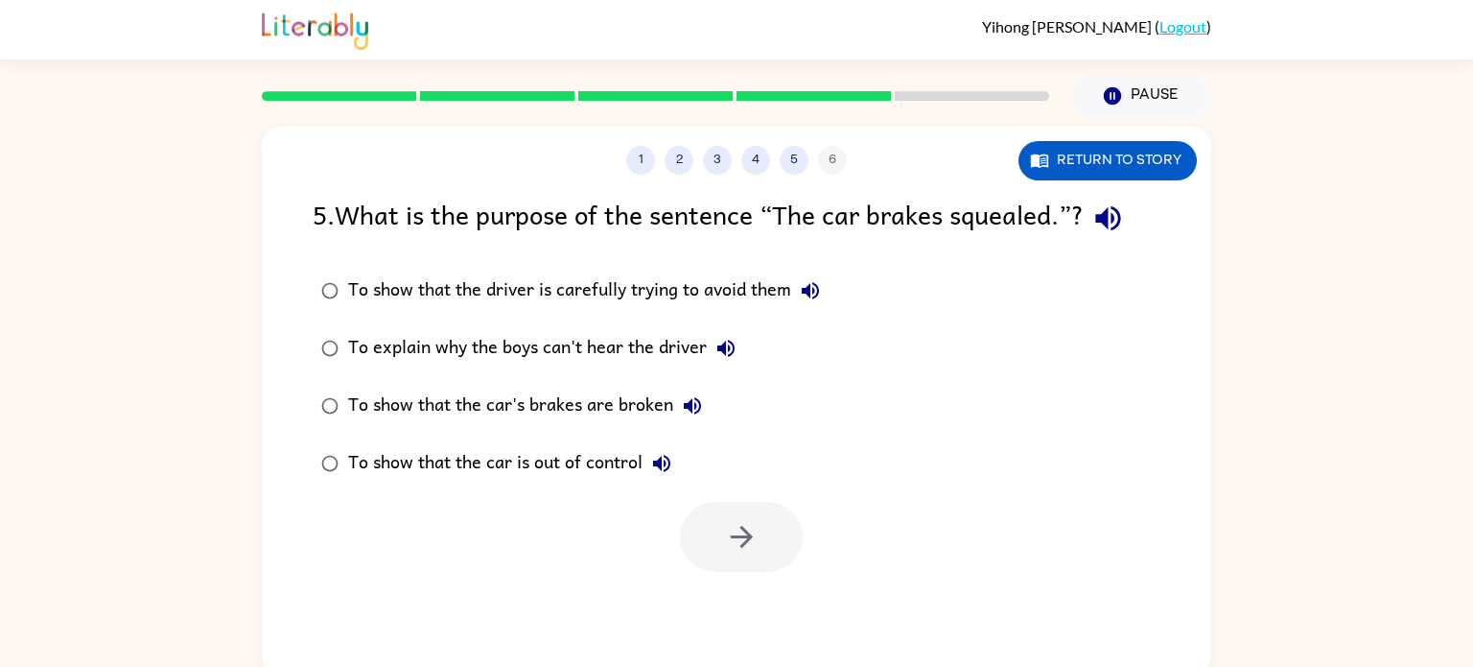
click at [596, 472] on div "To show that the car is out of control" at bounding box center [514, 463] width 333 height 38
click at [761, 567] on button "button" at bounding box center [741, 537] width 123 height 70
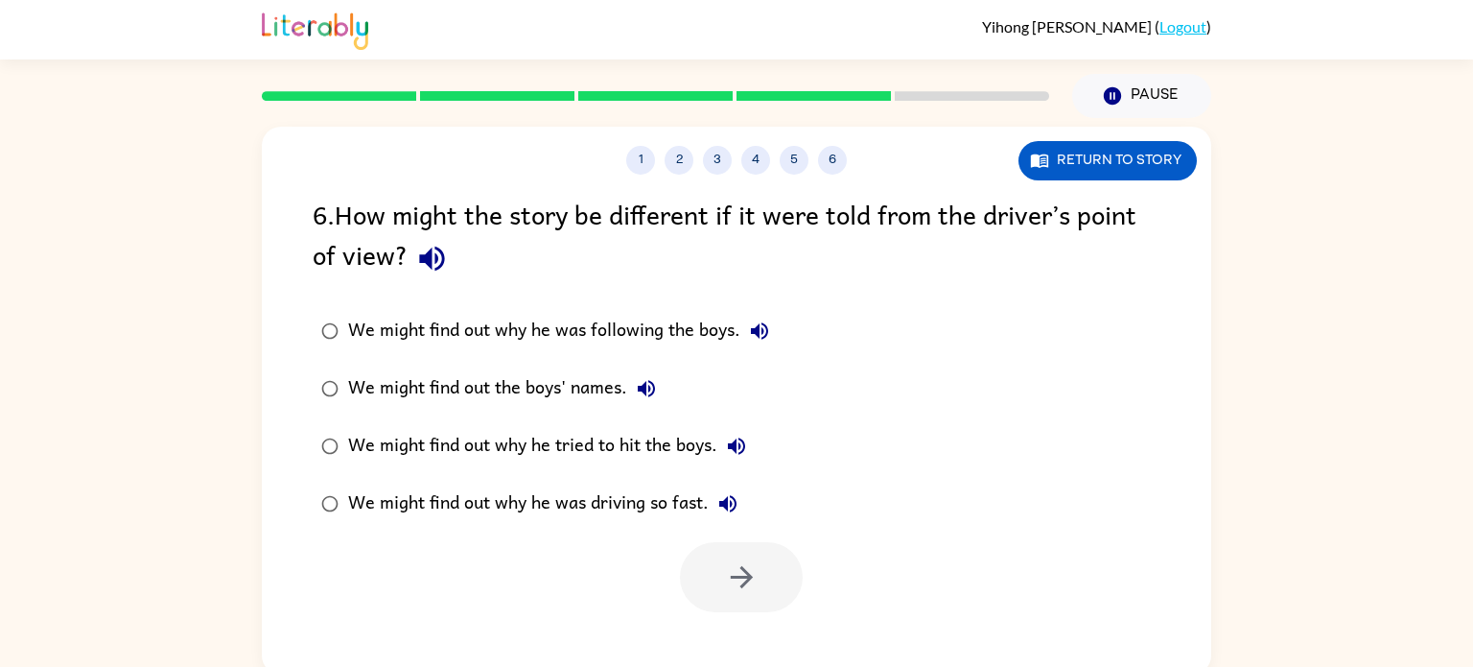
click at [670, 498] on div "We might find out why he was driving so fast." at bounding box center [547, 503] width 399 height 38
click at [729, 545] on button "button" at bounding box center [741, 577] width 123 height 70
